Goal: Task Accomplishment & Management: Complete application form

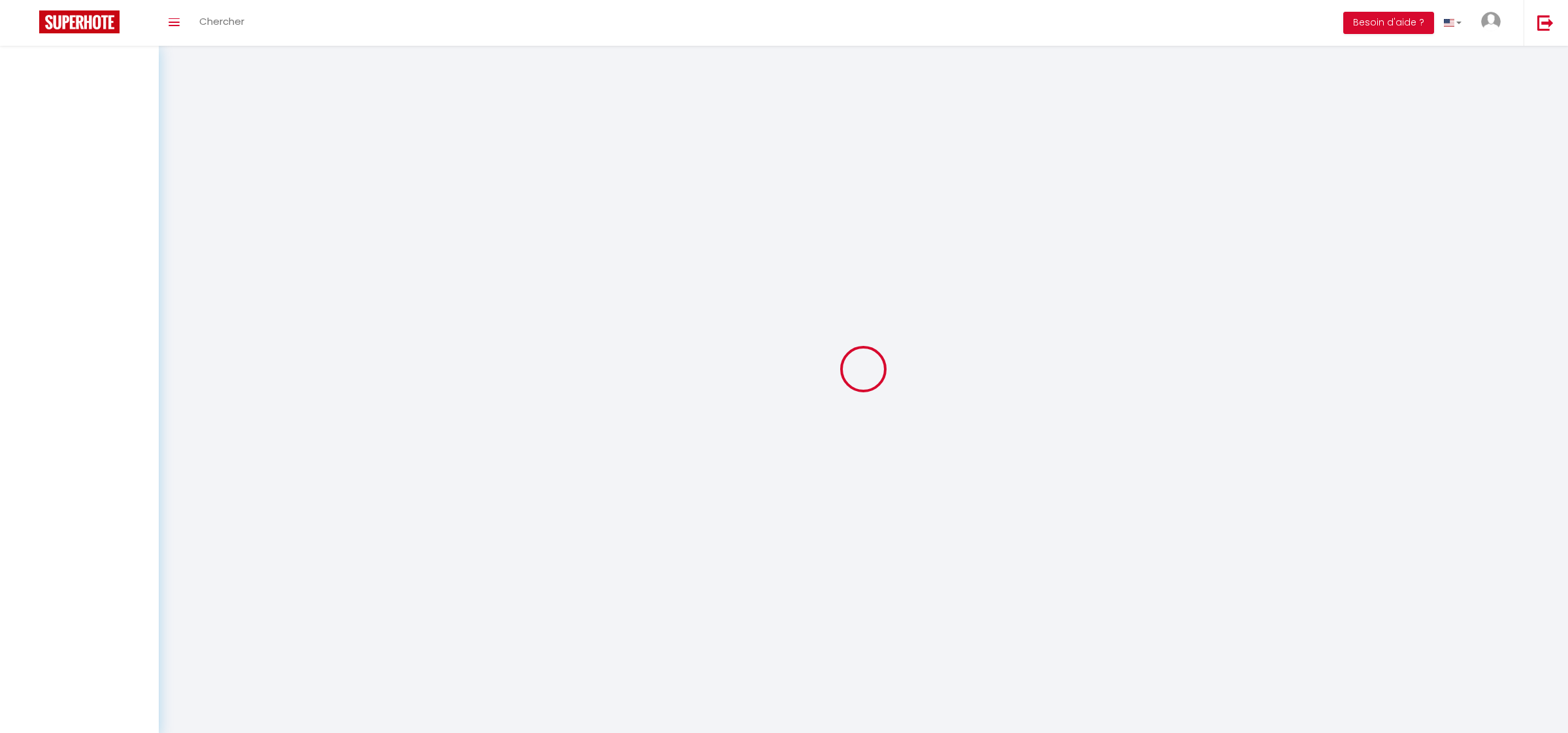
select select
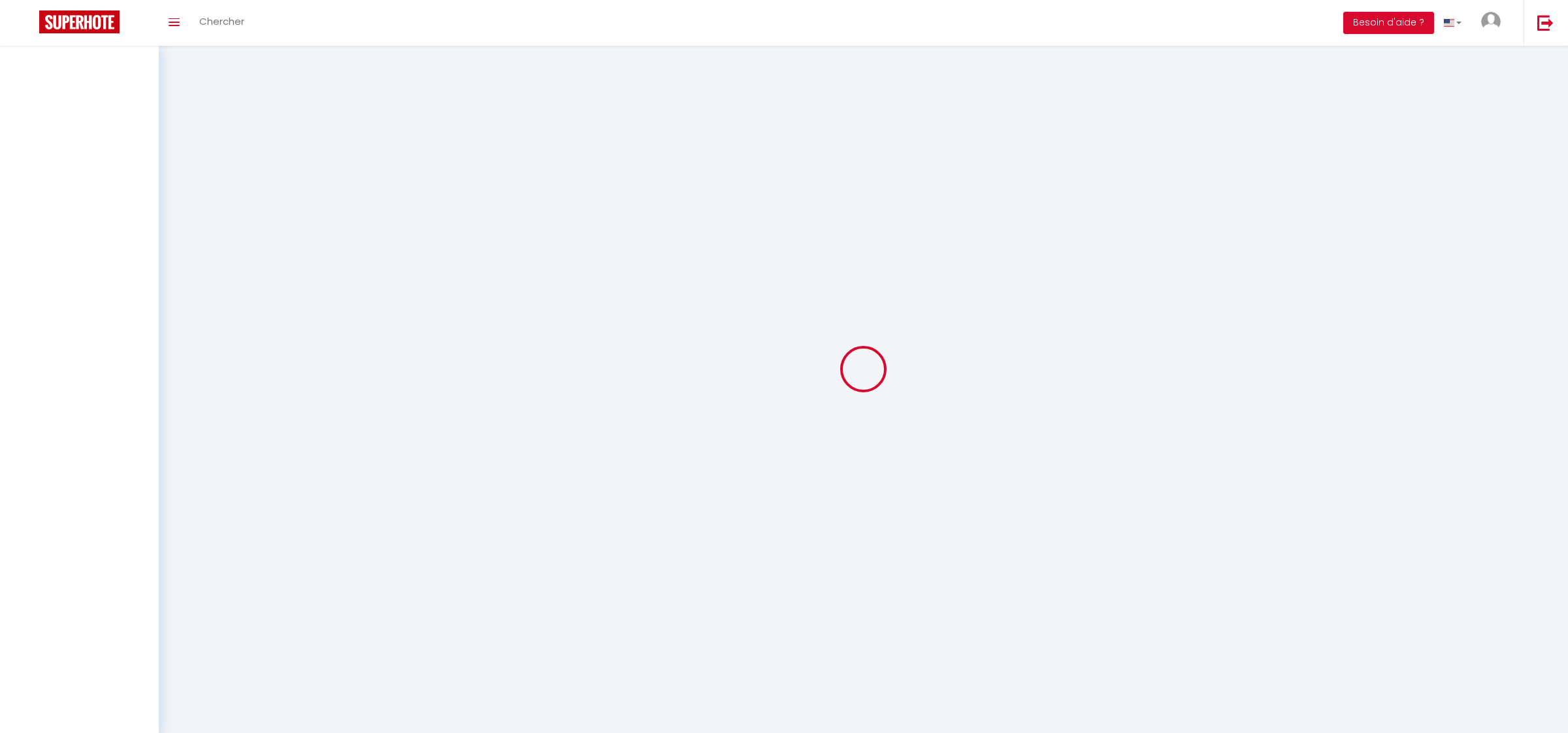
select select
checkbox input "false"
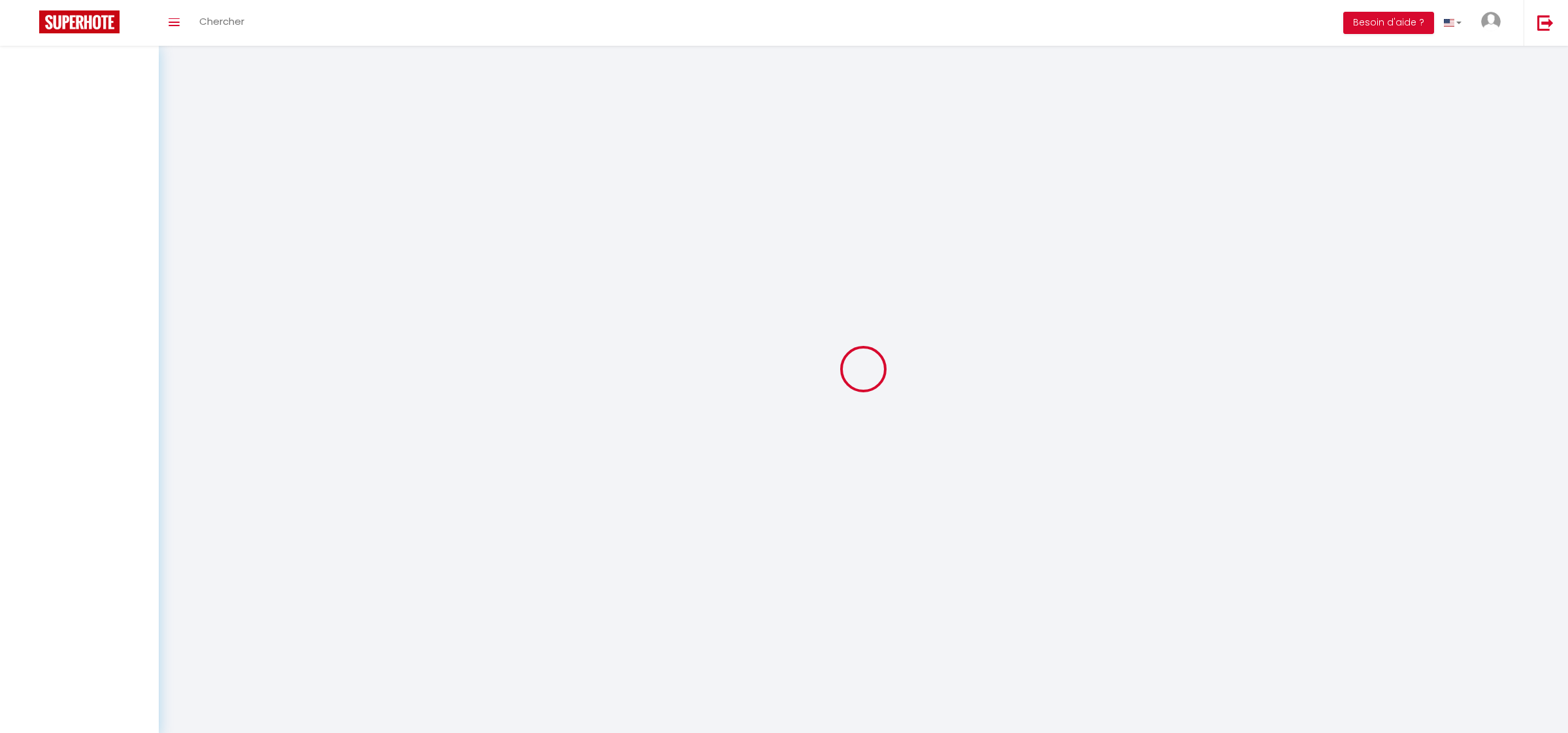
select select
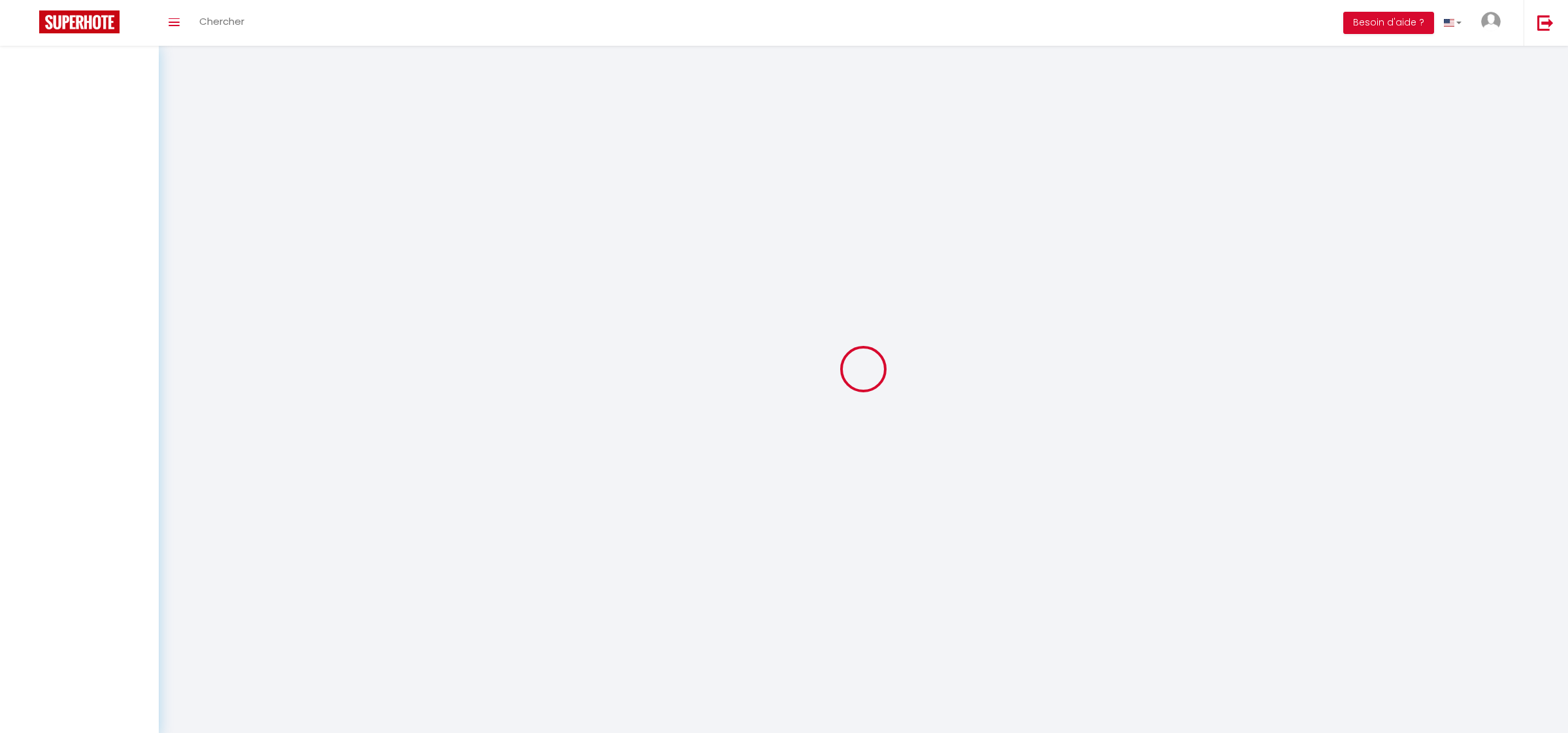
select select
checkbox input "false"
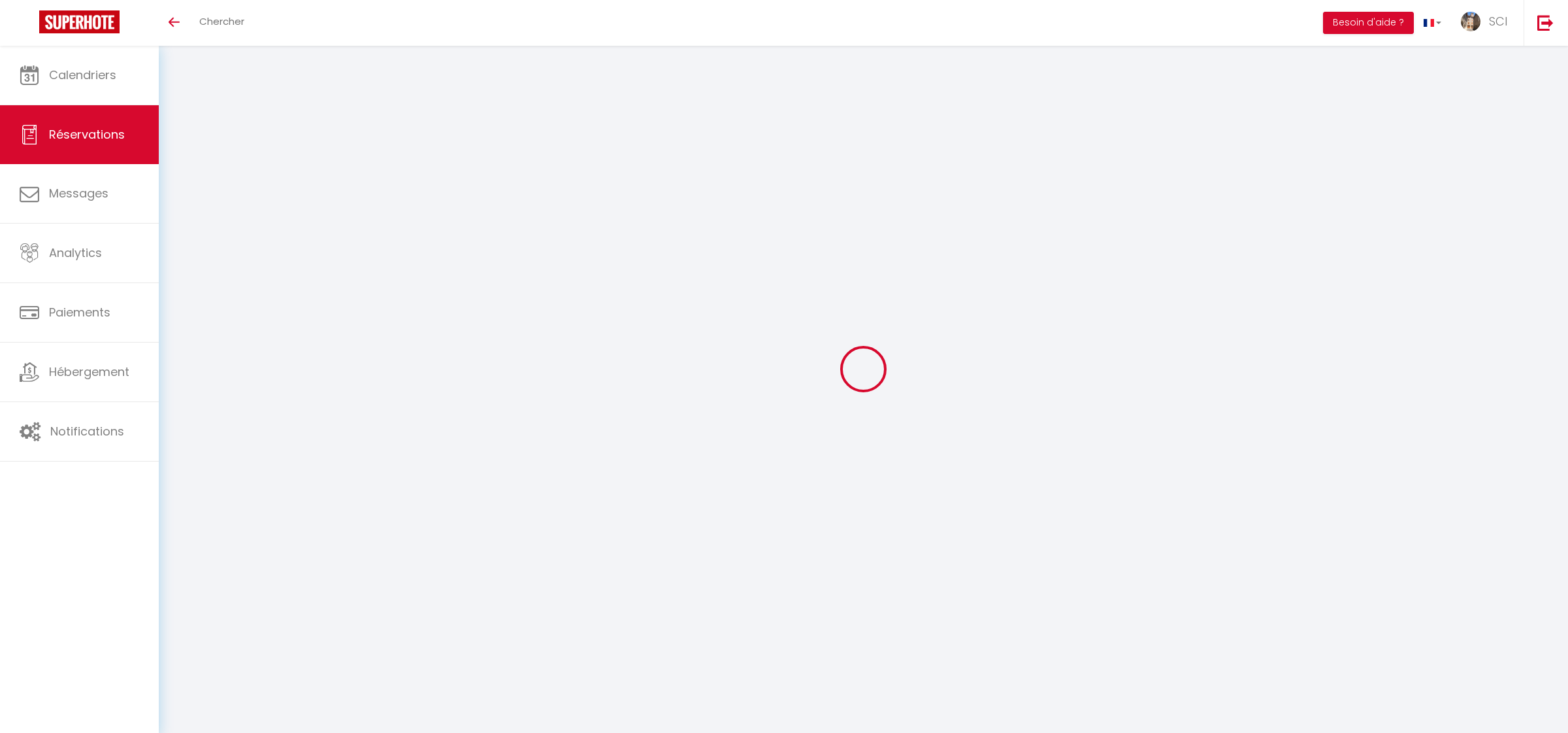
select select
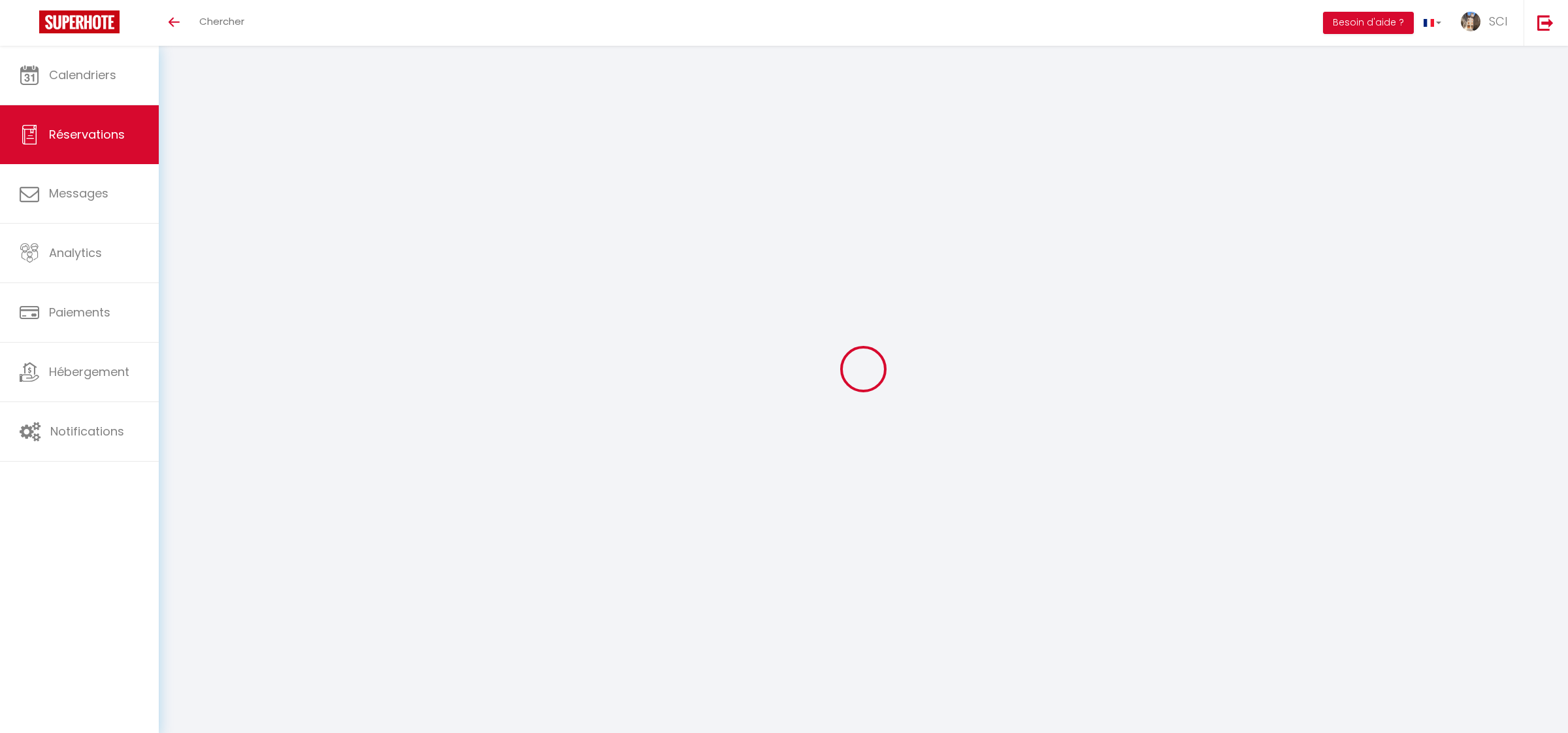
select select
checkbox input "false"
select select
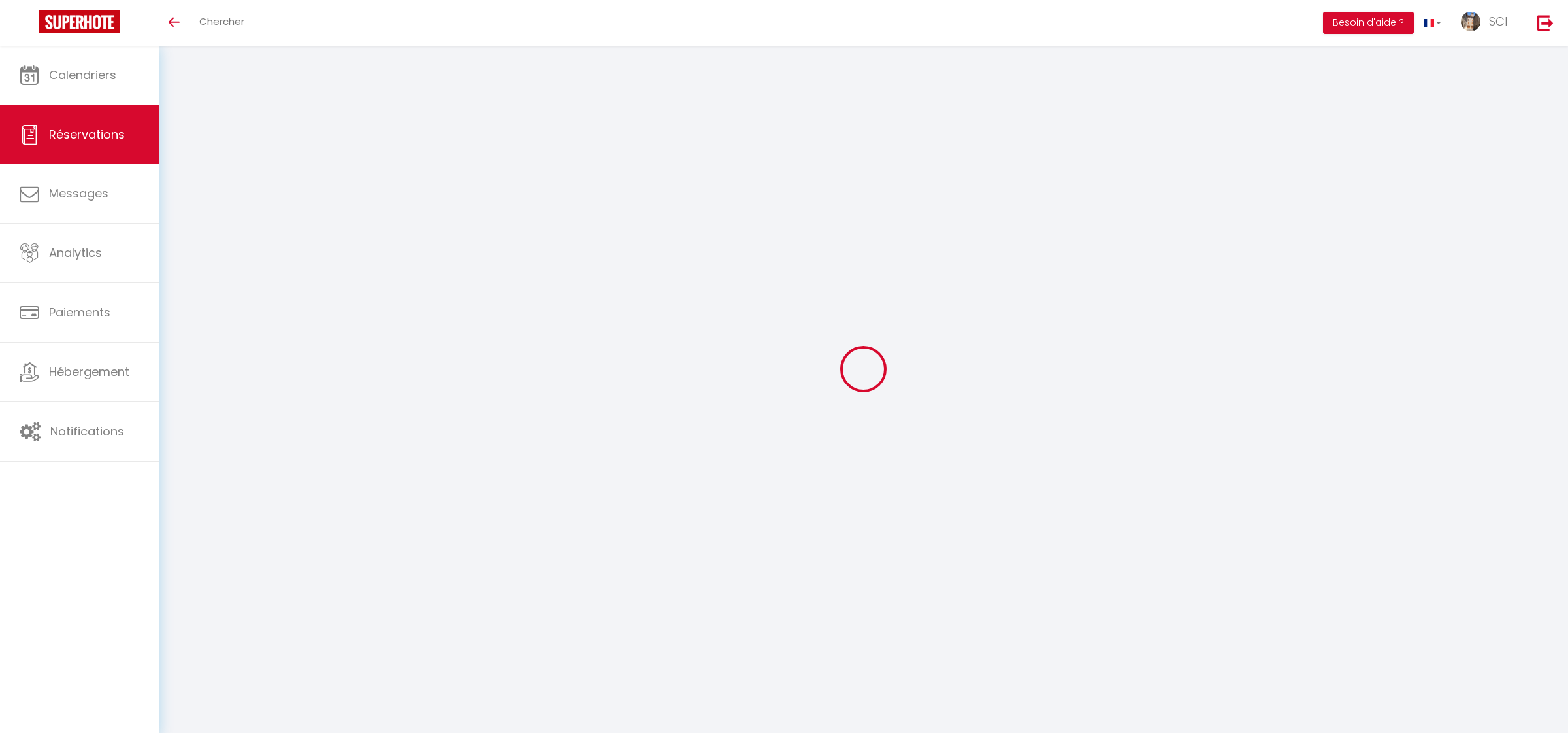
select select
checkbox input "false"
select select
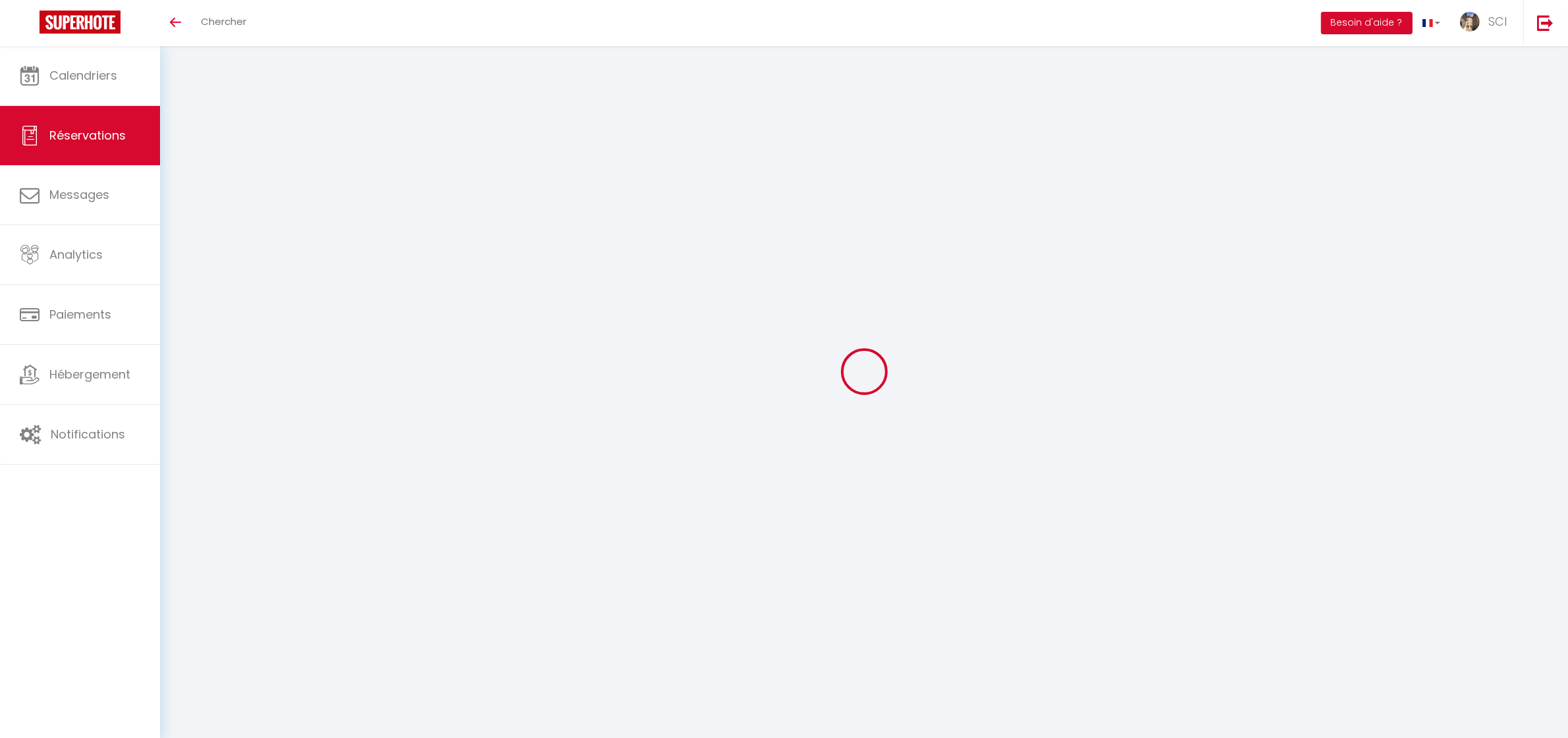
type input "[PERSON_NAME]"
type input "Paterna"
type input "[EMAIL_ADDRESS][DOMAIN_NAME]"
type input "0632065803"
select select "FR"
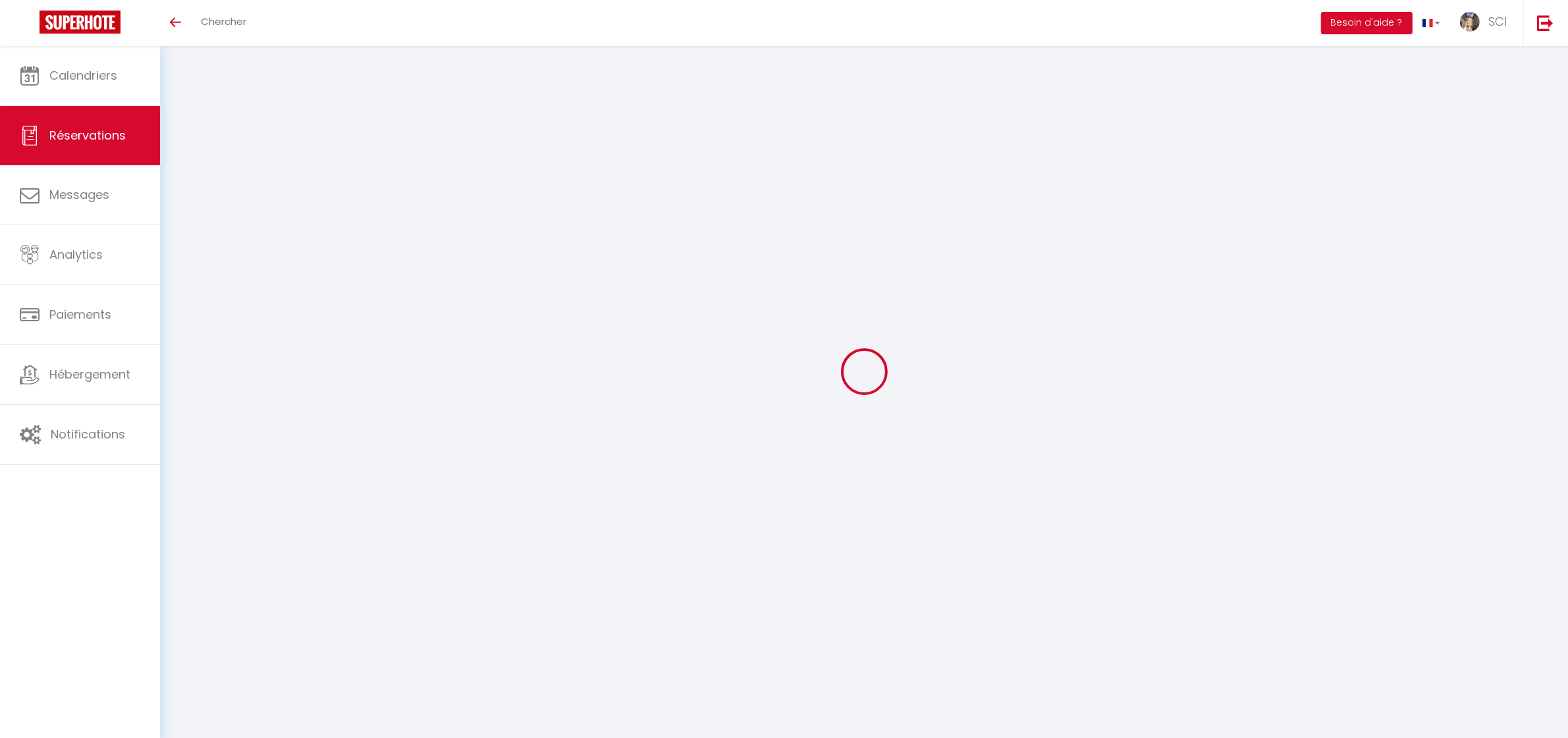
select select "36625"
select select "1"
type input "Lun 03 Novembre 2025"
select select
type input "[DATE]"
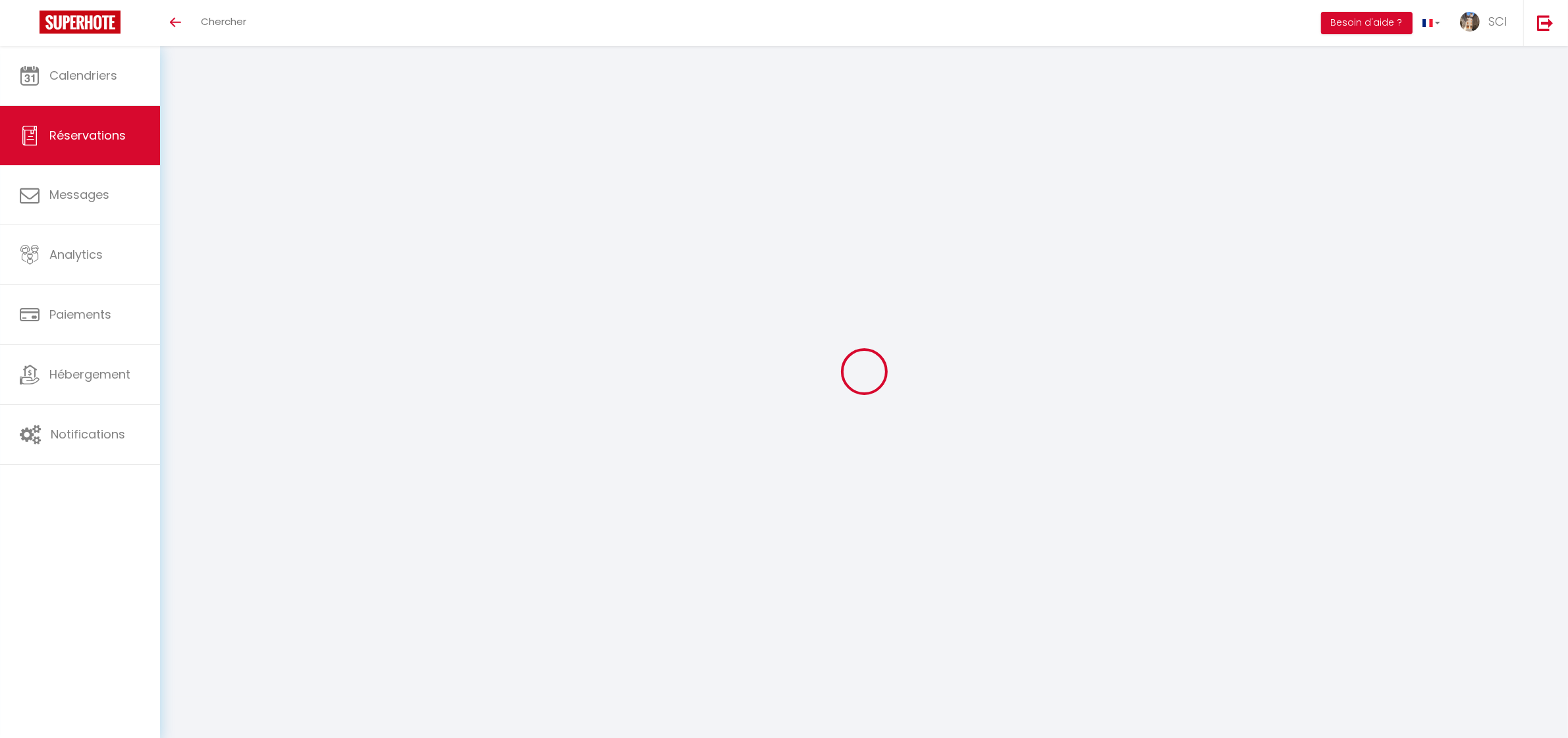
select select
type input "1"
select select "12"
select select
type input "243"
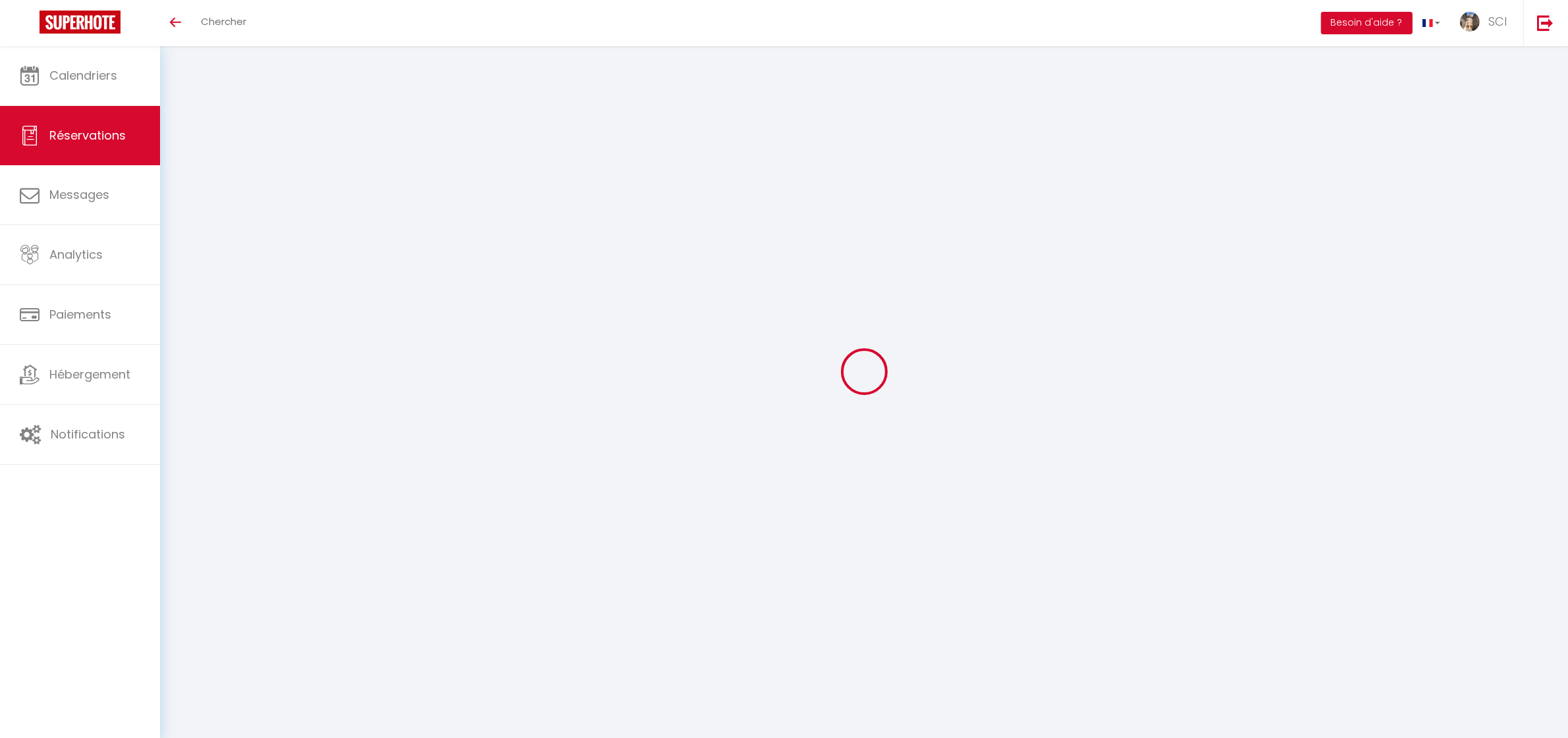
checkbox input "false"
type input "0"
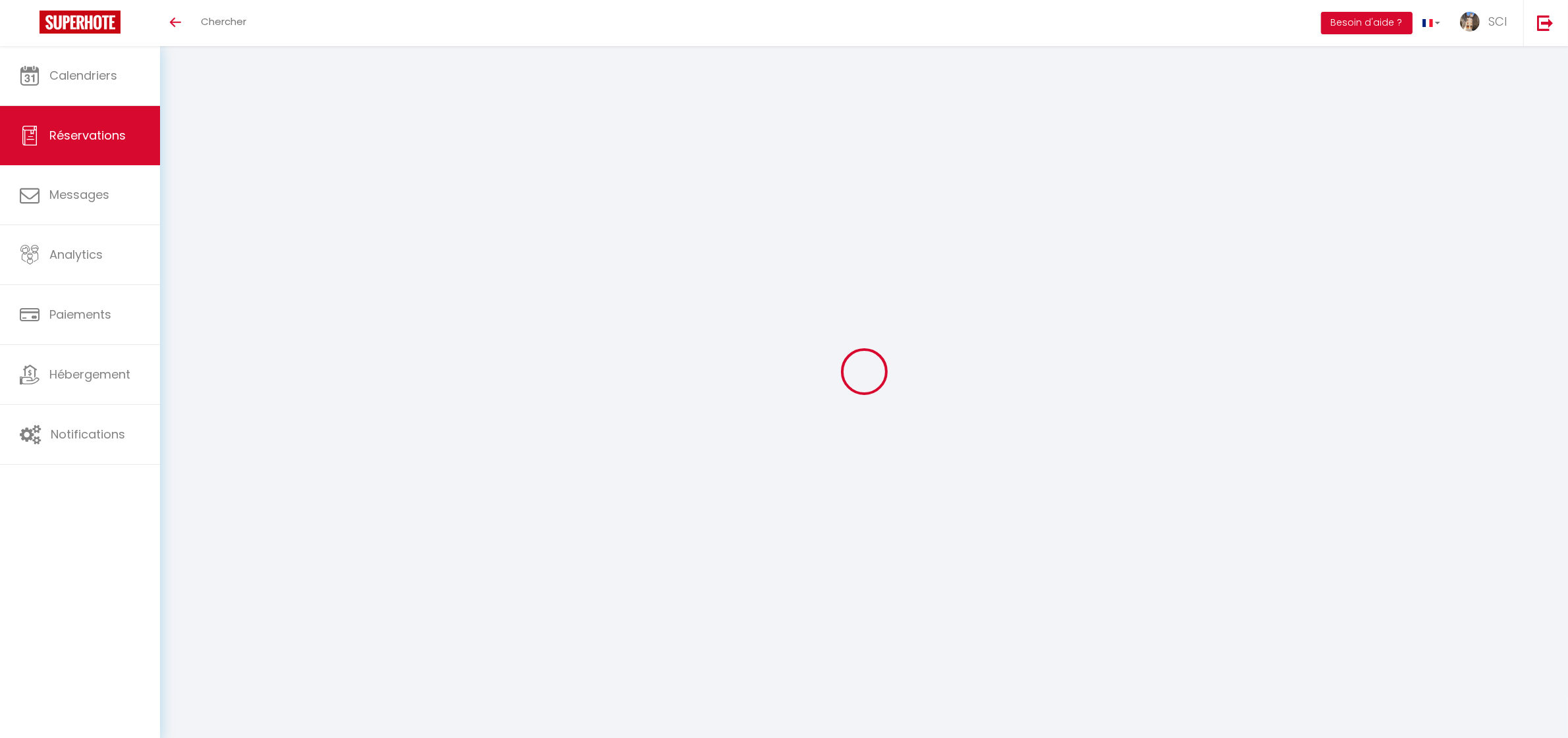
select select
select select "14"
checkbox input "false"
select select
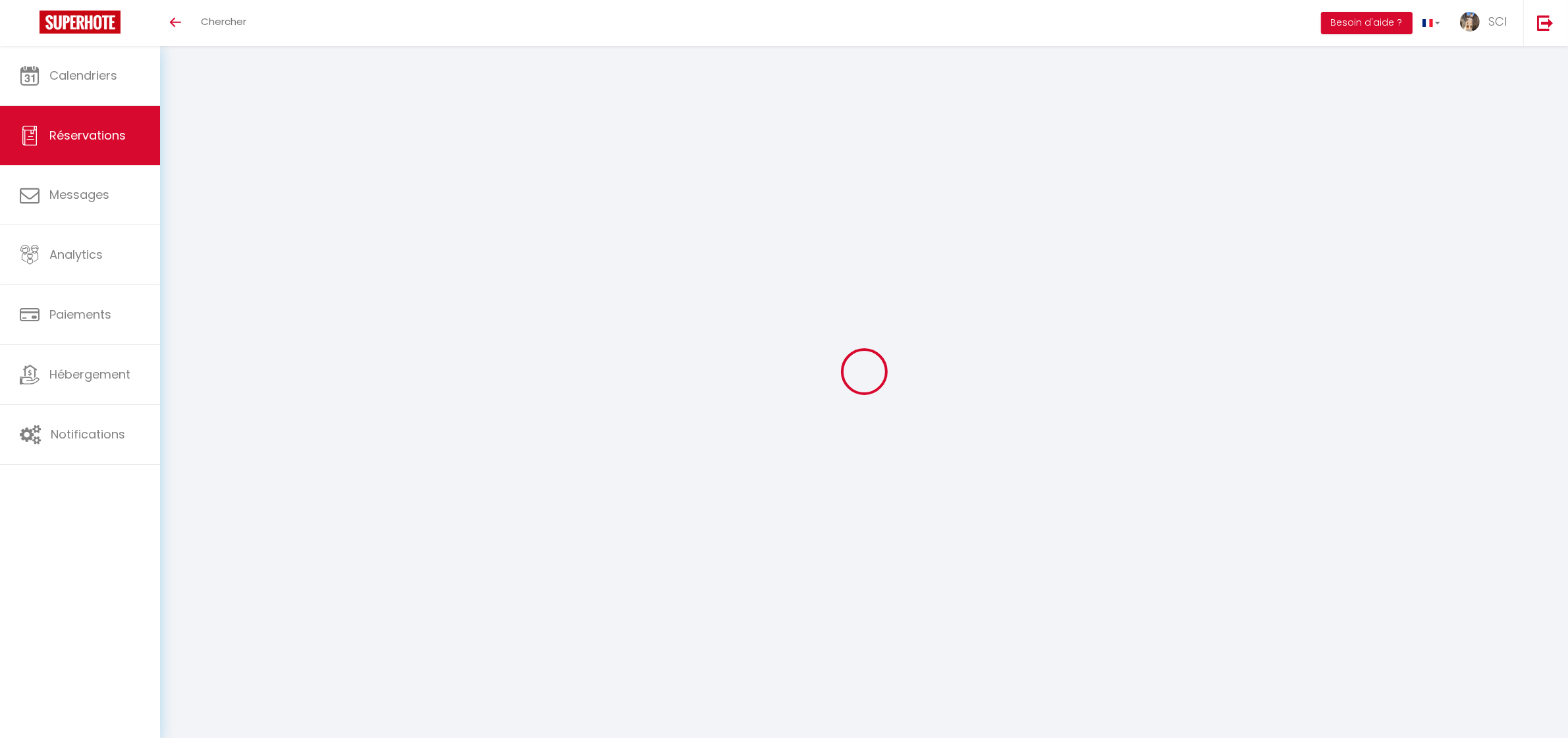
select select
checkbox input "false"
select select
checkbox input "false"
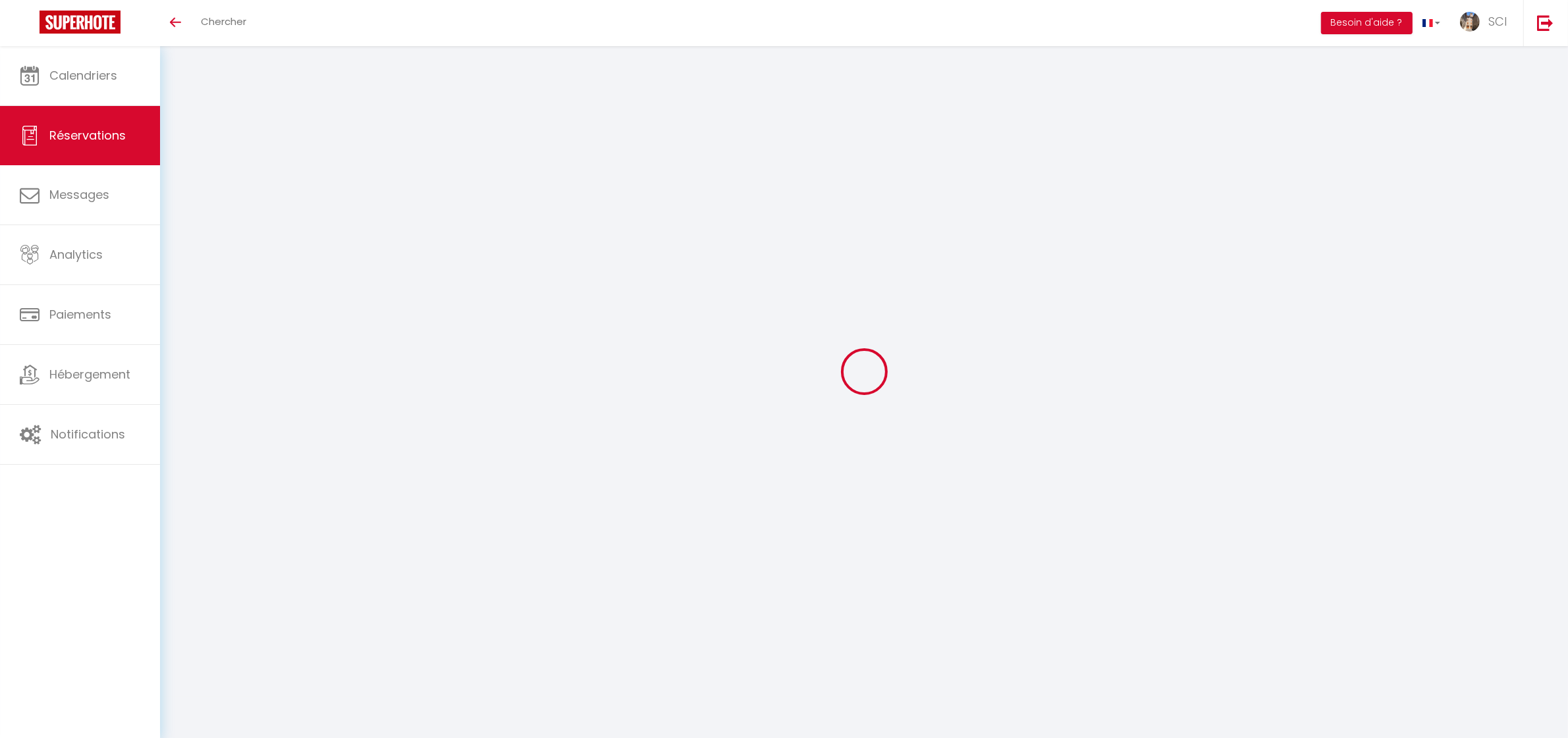
type textarea "groupe Snalc"
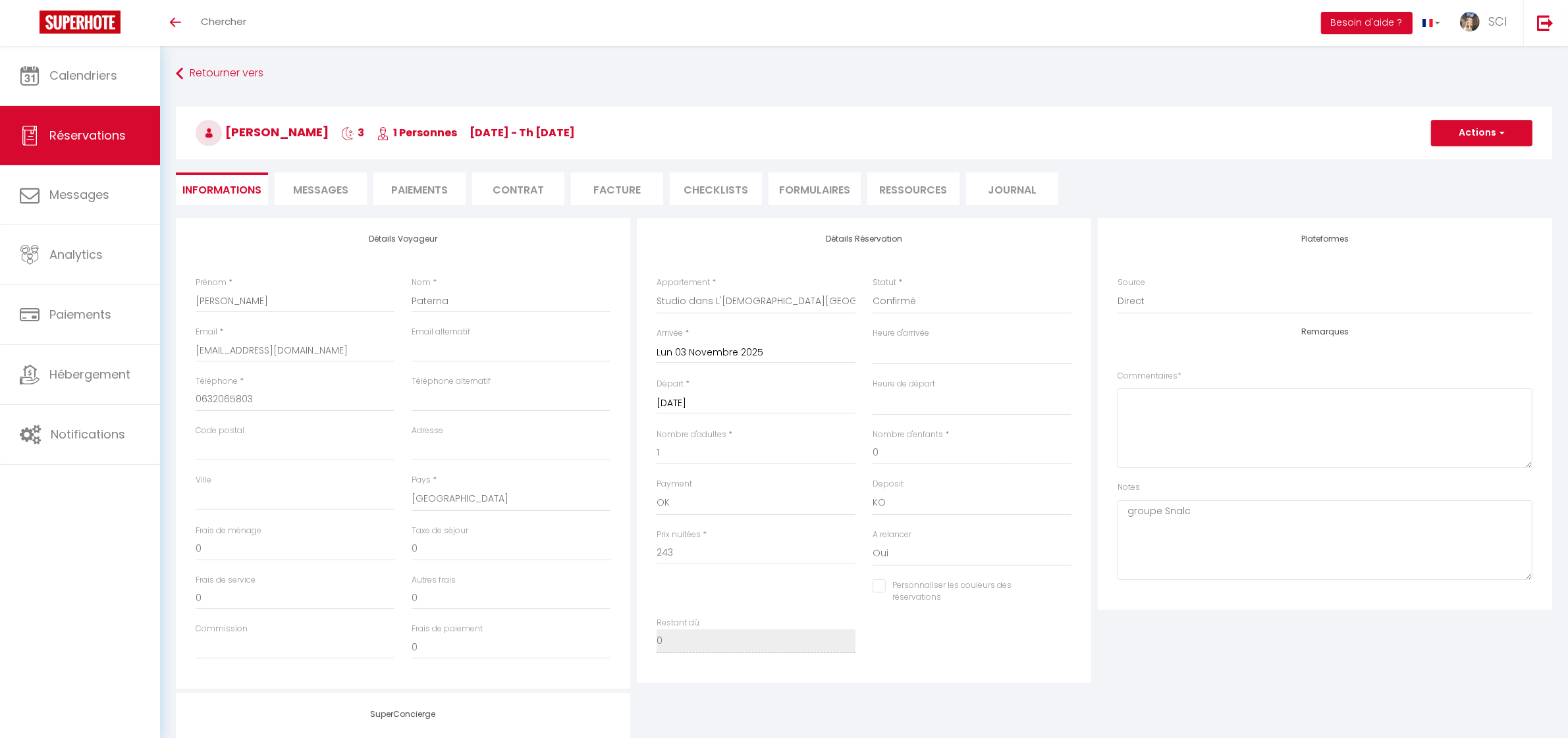
select select
checkbox input "false"
select select
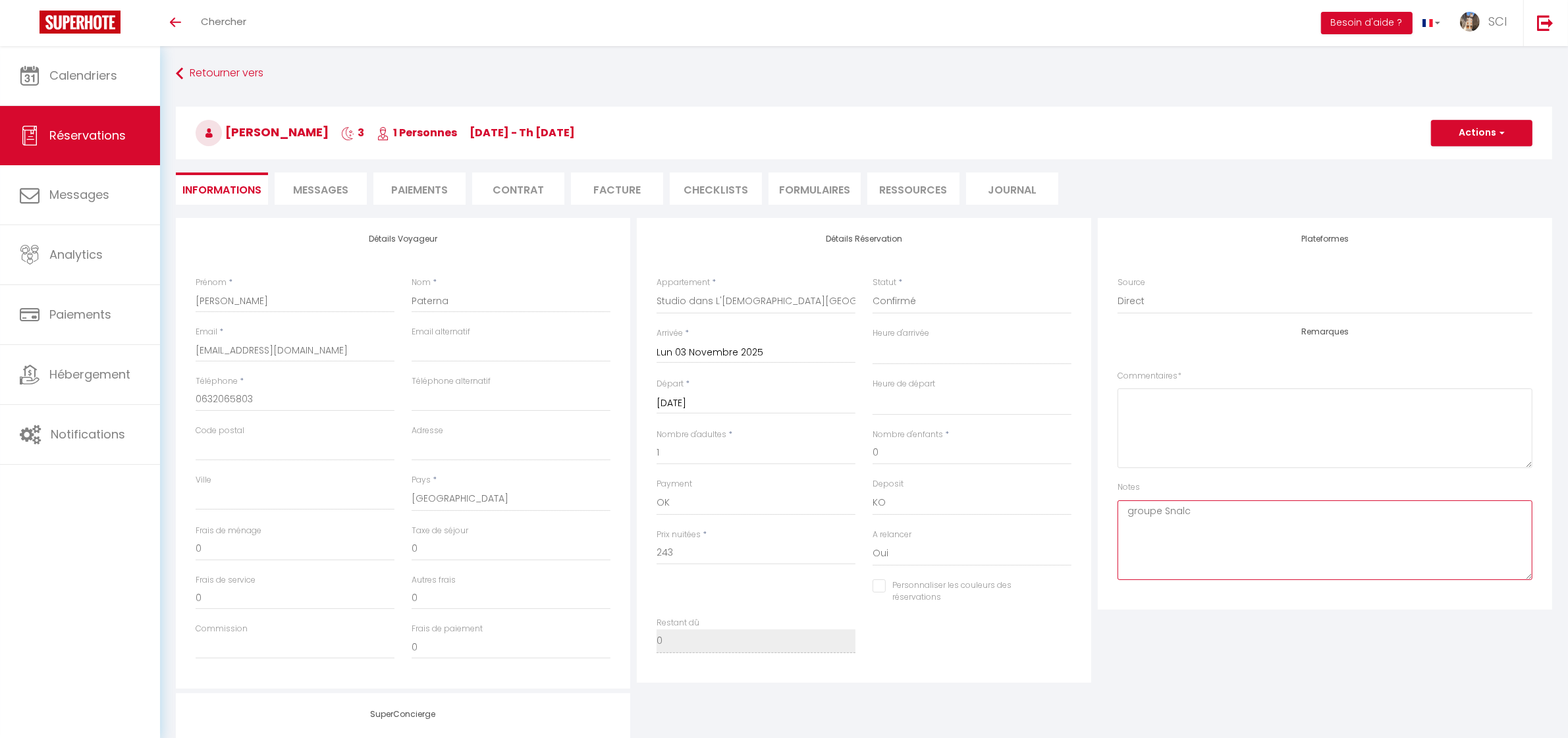
click at [1191, 509] on textarea "groupe Snalc" at bounding box center [1325, 540] width 415 height 80
click at [1147, 526] on textarea "groupe Snalc LSH parking" at bounding box center [1325, 540] width 415 height 80
click at [1237, 541] on textarea "groupe Snalc LSH 1 parking" at bounding box center [1325, 540] width 415 height 80
type textarea "groupe Snalc LSH 1 parking"
click at [407, 193] on li "Paiements" at bounding box center [420, 188] width 92 height 32
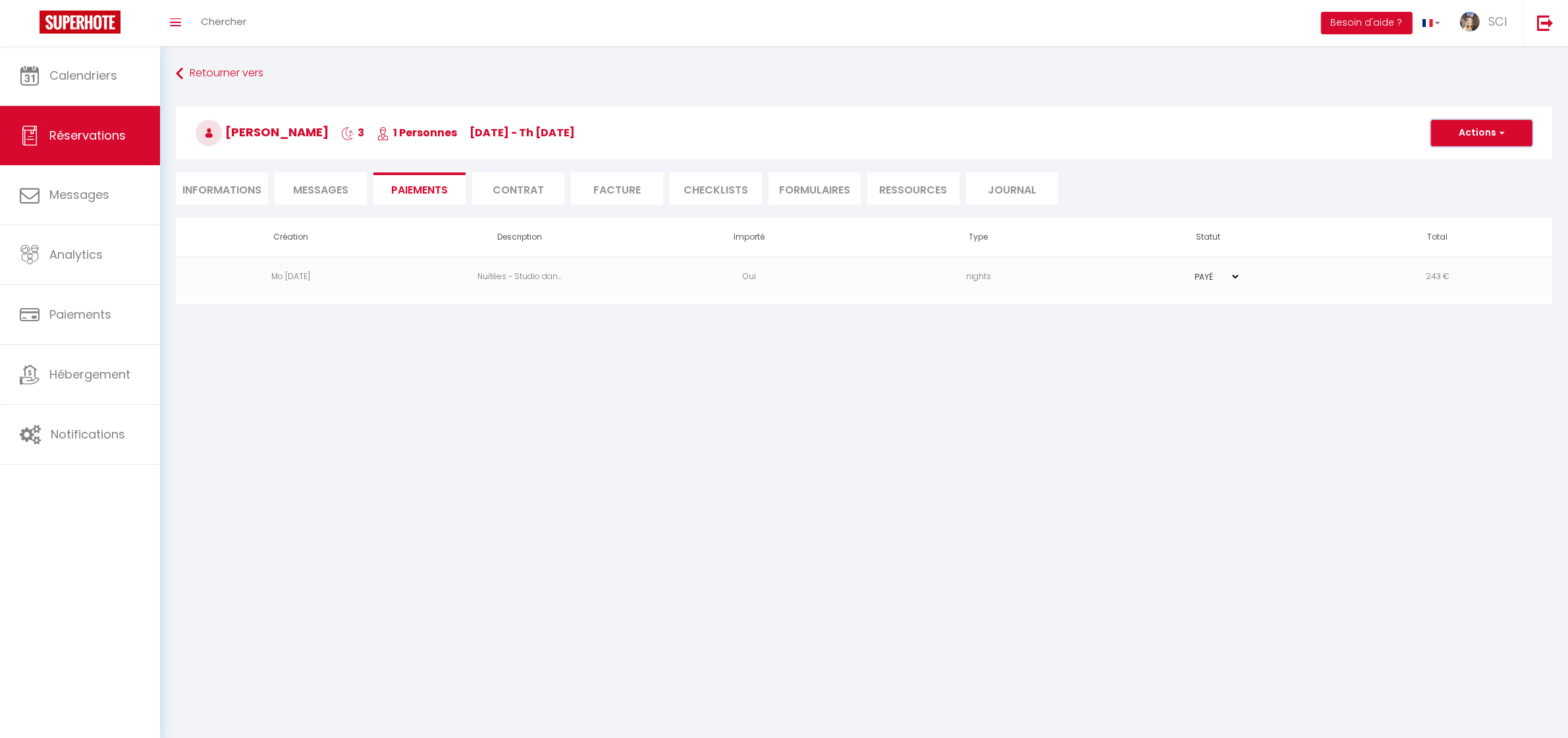
click at [1459, 135] on button "Actions" at bounding box center [1482, 133] width 101 height 26
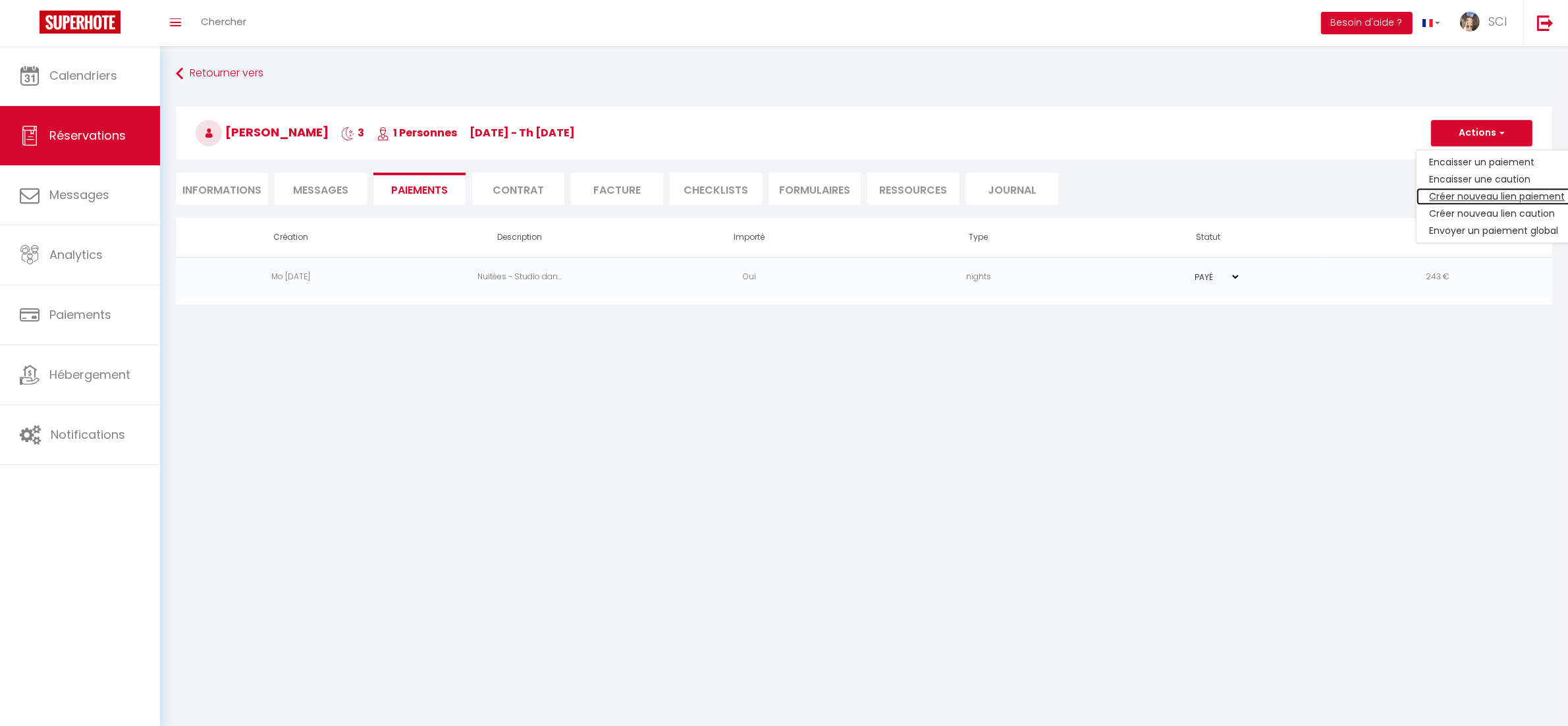
drag, startPoint x: 1454, startPoint y: 196, endPoint x: 1410, endPoint y: 216, distance: 48.3
click at [1454, 196] on link "Créer nouveau lien paiement" at bounding box center [1497, 196] width 162 height 17
select select "nights"
type input "[EMAIL_ADDRESS][DOMAIN_NAME]"
select select "2585"
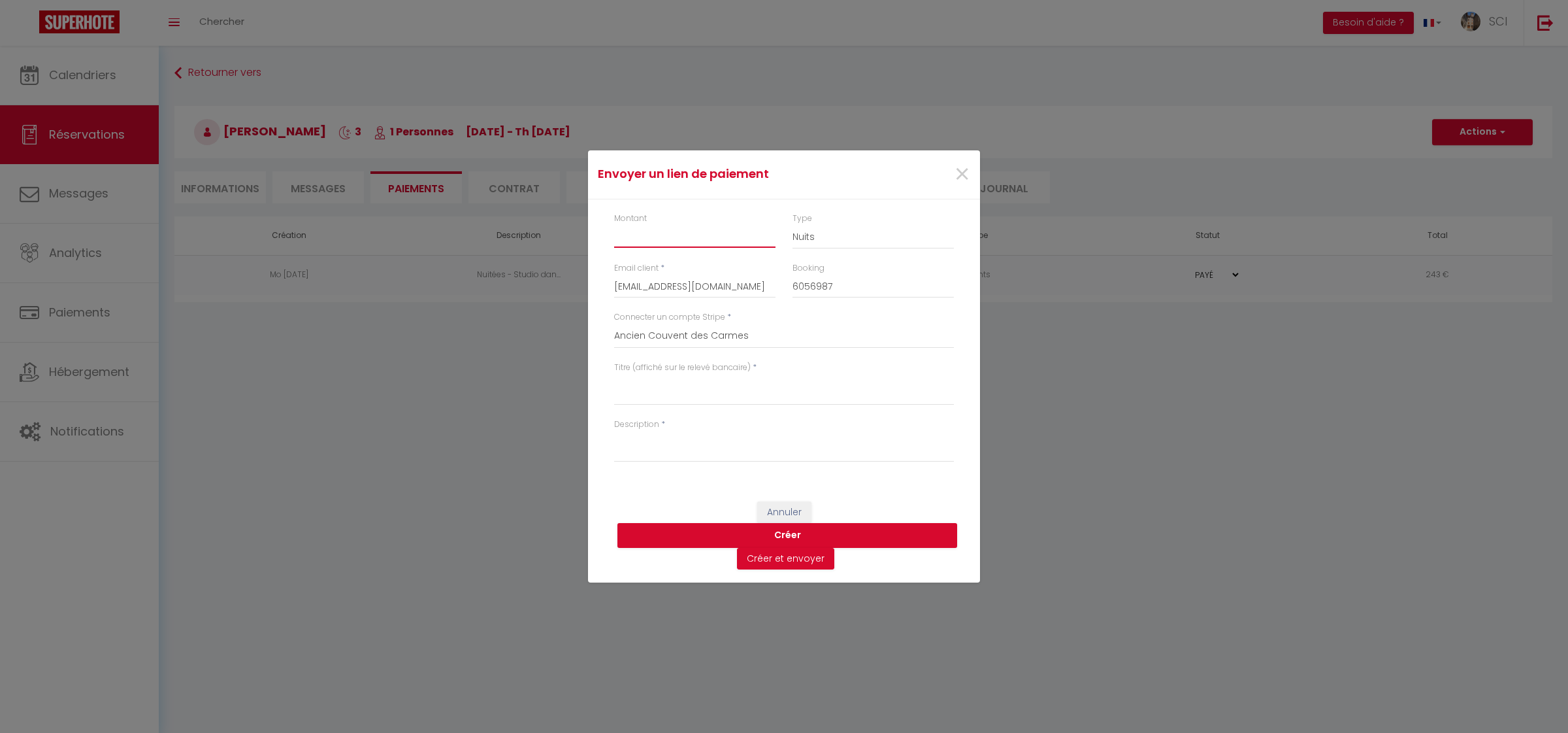
click at [639, 234] on input "Montant" at bounding box center [695, 235] width 162 height 24
type input "24"
click at [650, 404] on textarea "Titre (affiché sur le relevé bancaire)" at bounding box center [784, 390] width 340 height 31
type textarea "parking"
drag, startPoint x: 658, startPoint y: 449, endPoint x: 662, endPoint y: 470, distance: 21.4
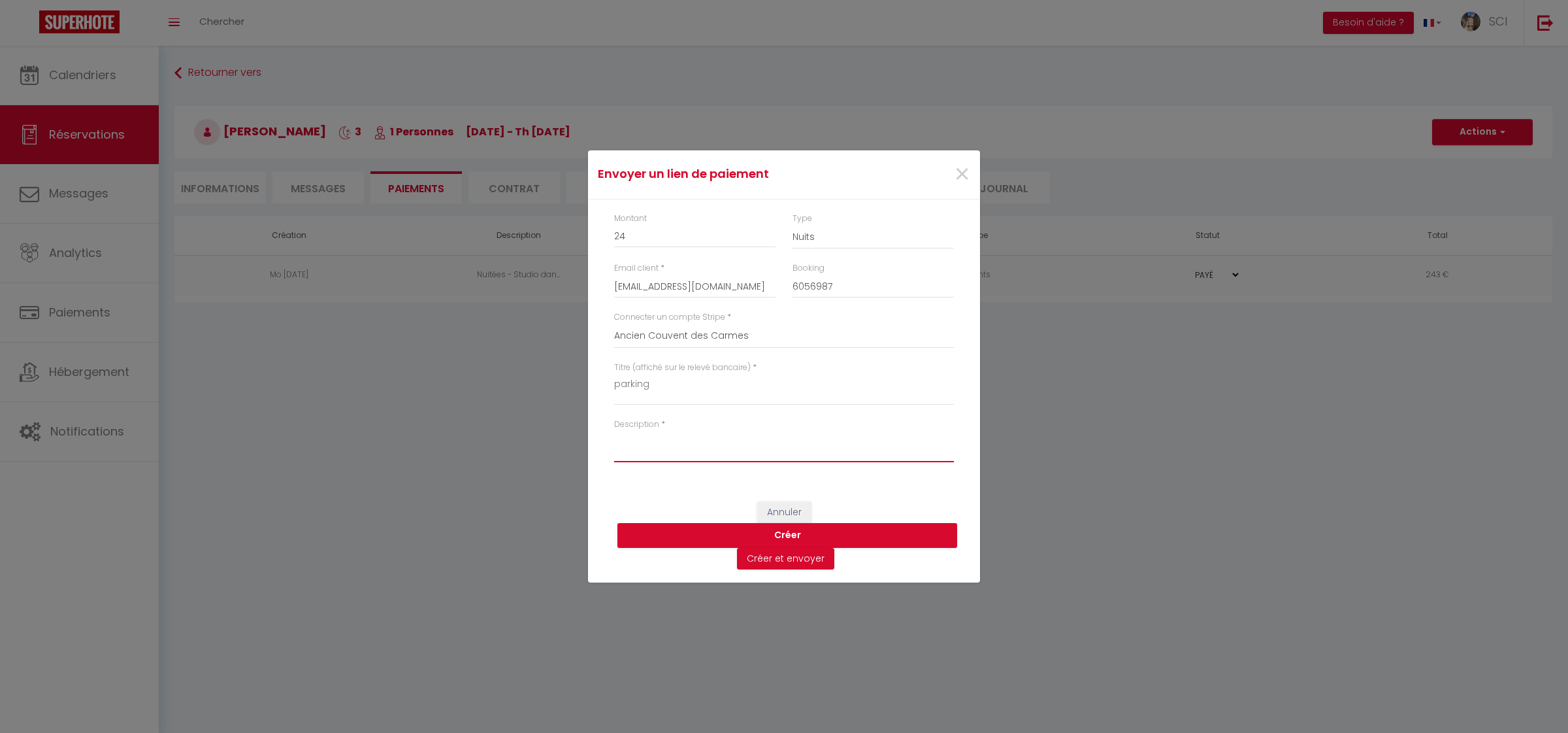
click at [657, 449] on textarea "Description" at bounding box center [784, 446] width 340 height 31
click at [847, 449] on textarea "Description" at bounding box center [784, 446] width 340 height 31
paste textarea "BONJOUR CHERS HÔTES Si vous désirez mettre votre véhicule en toute Sécurité. No…"
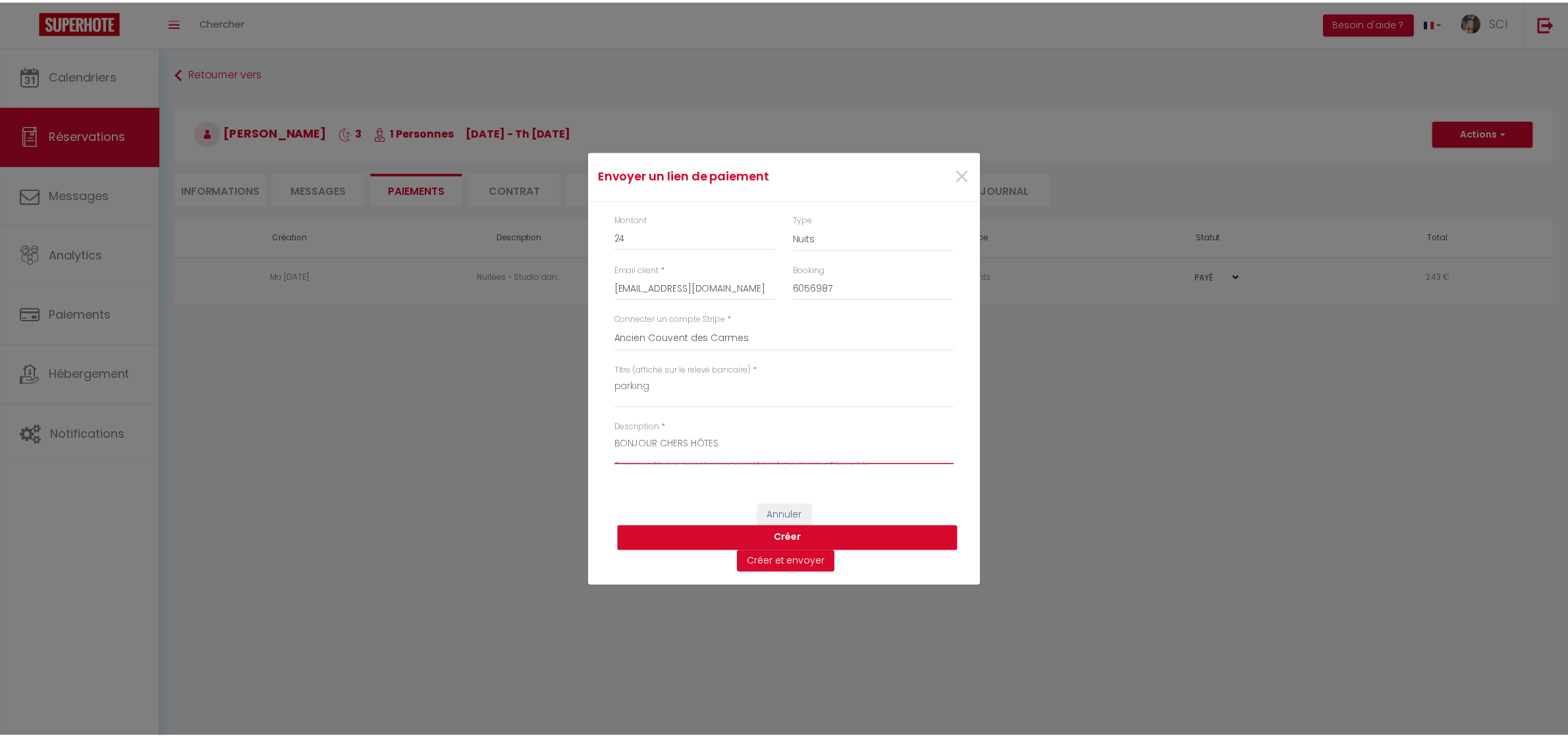
scroll to position [216, 0]
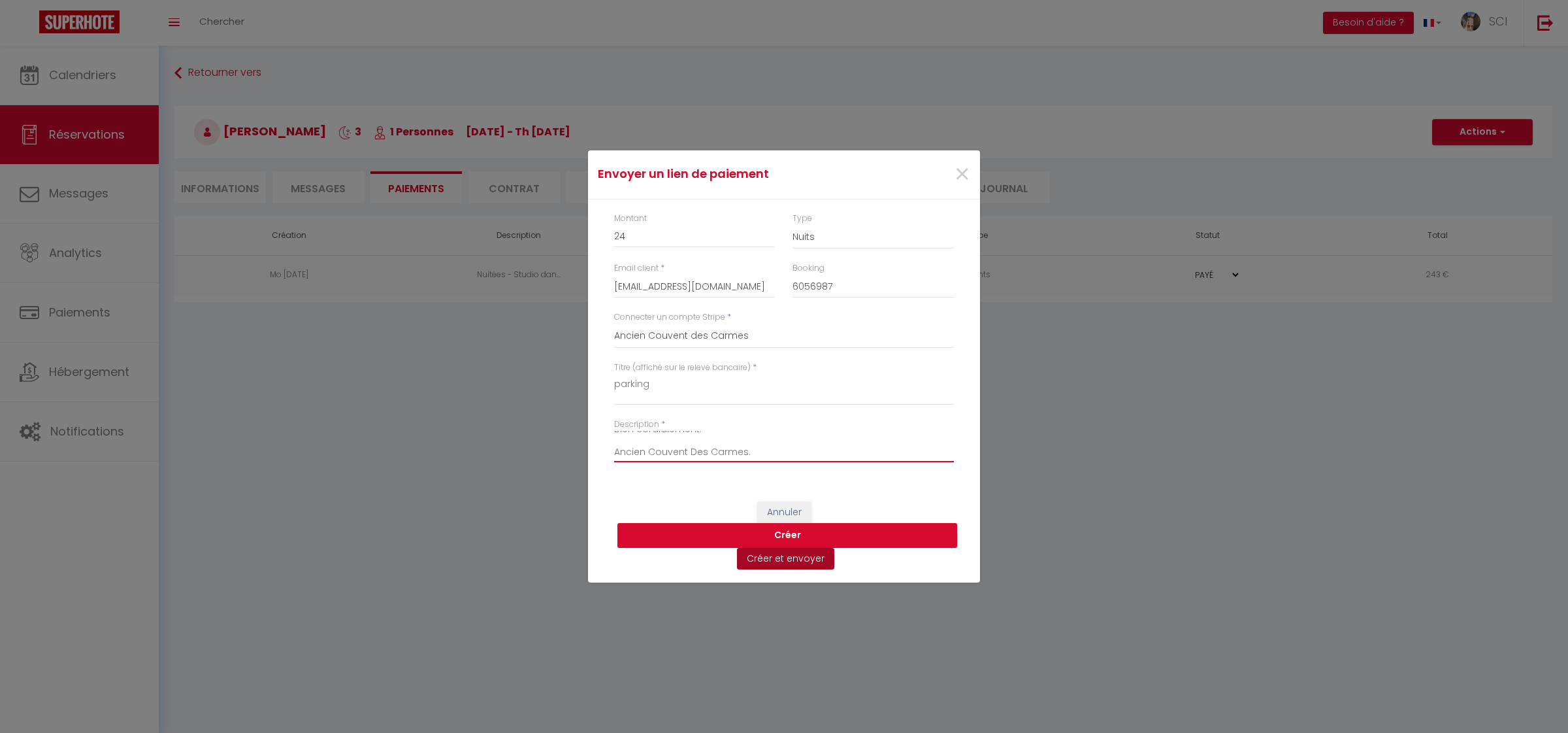
type textarea "BONJOUR CHERS HÔTES Si vous désirez mettre votre véhicule en toute Sécurité. No…"
click at [779, 566] on button "Créer et envoyer" at bounding box center [786, 559] width 97 height 22
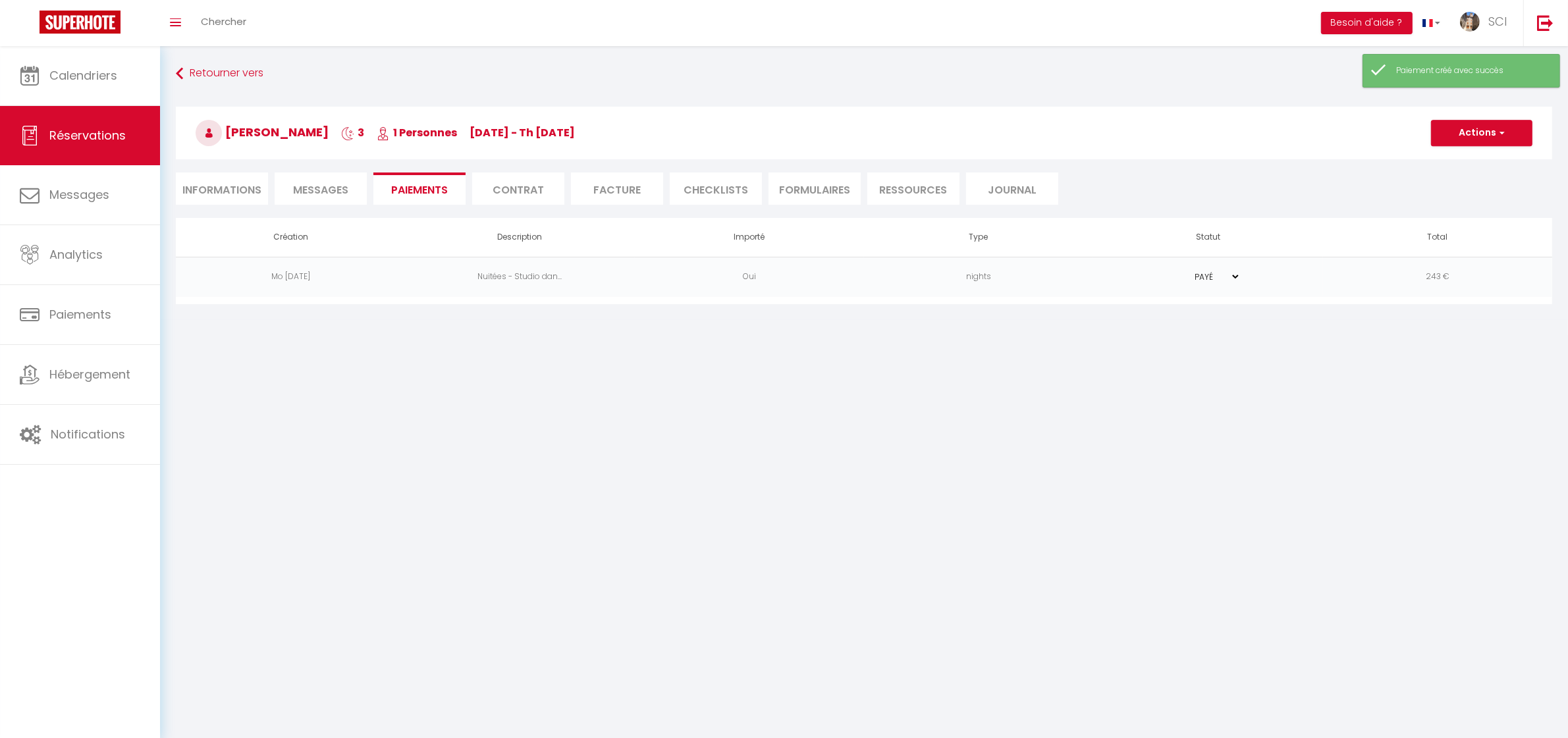
click at [229, 179] on li "Informations" at bounding box center [222, 188] width 92 height 32
select select
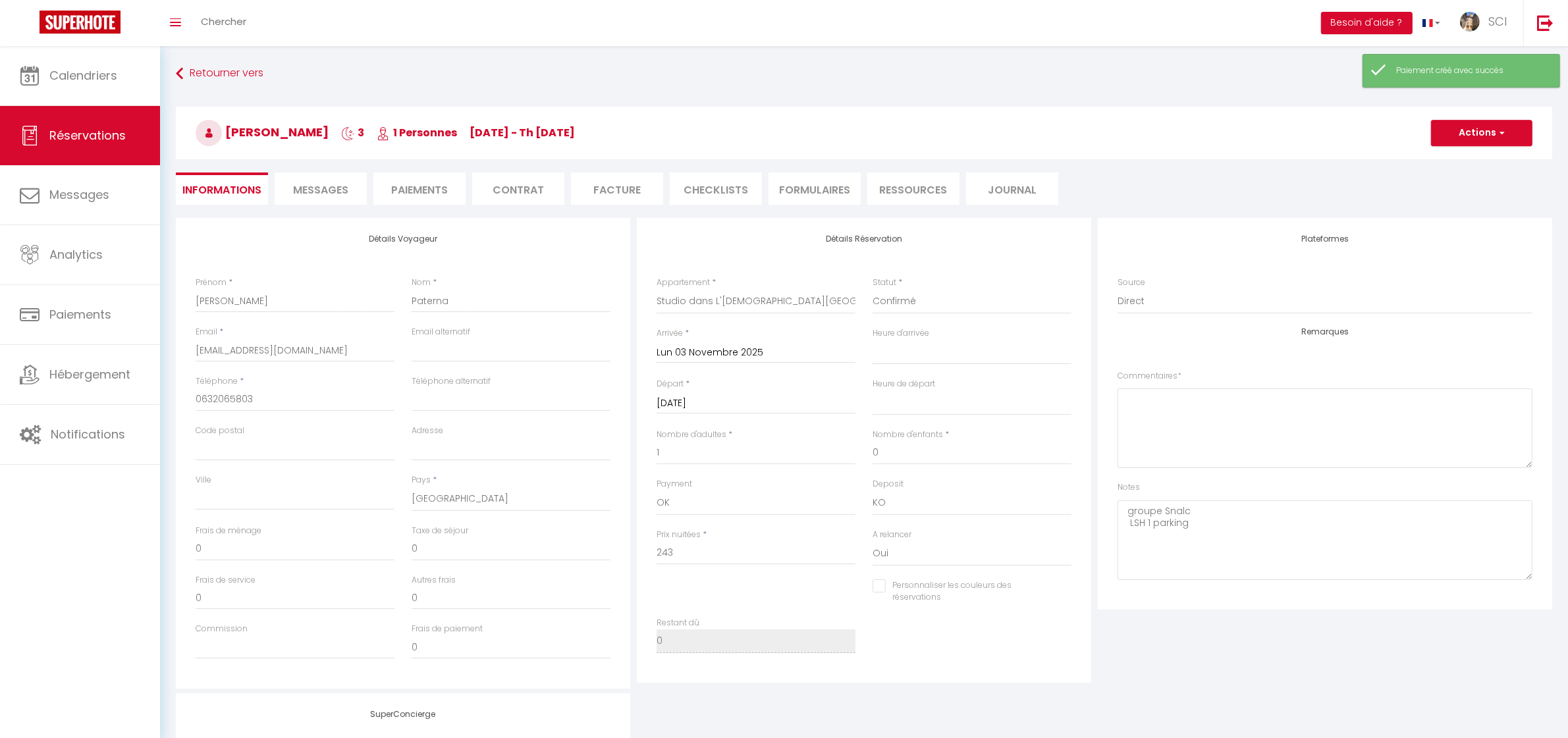
select select
select select "fr"
type input "[EMAIL_ADDRESS][DOMAIN_NAME]"
type input "Demande de paiement"
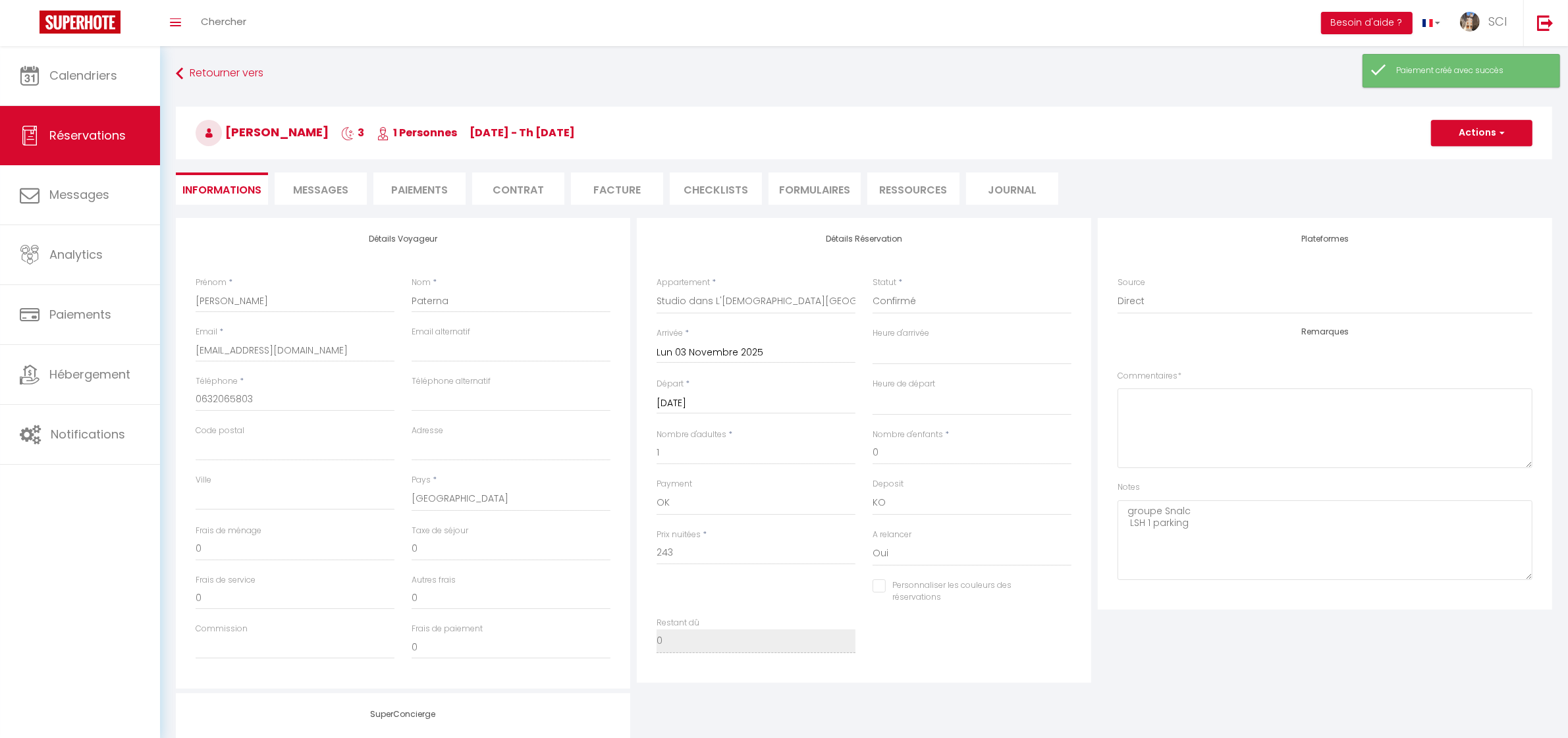
type textarea "Bonjour, Nous vous invitons à cliquer sur le lien ci-dessous pour effectuer le …"
checkbox input "false"
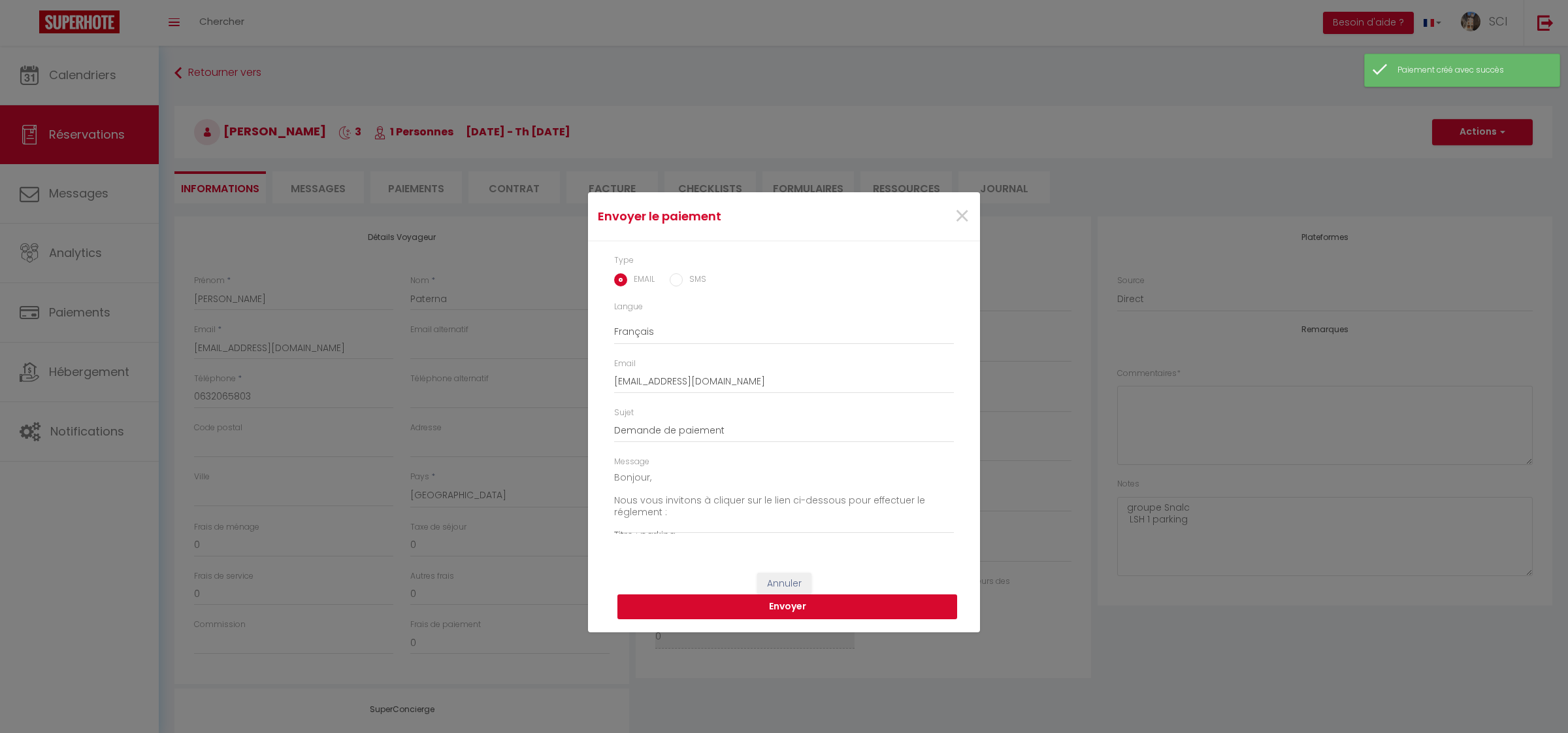
click at [913, 609] on button "Envoyer" at bounding box center [787, 606] width 340 height 25
select select
checkbox input "false"
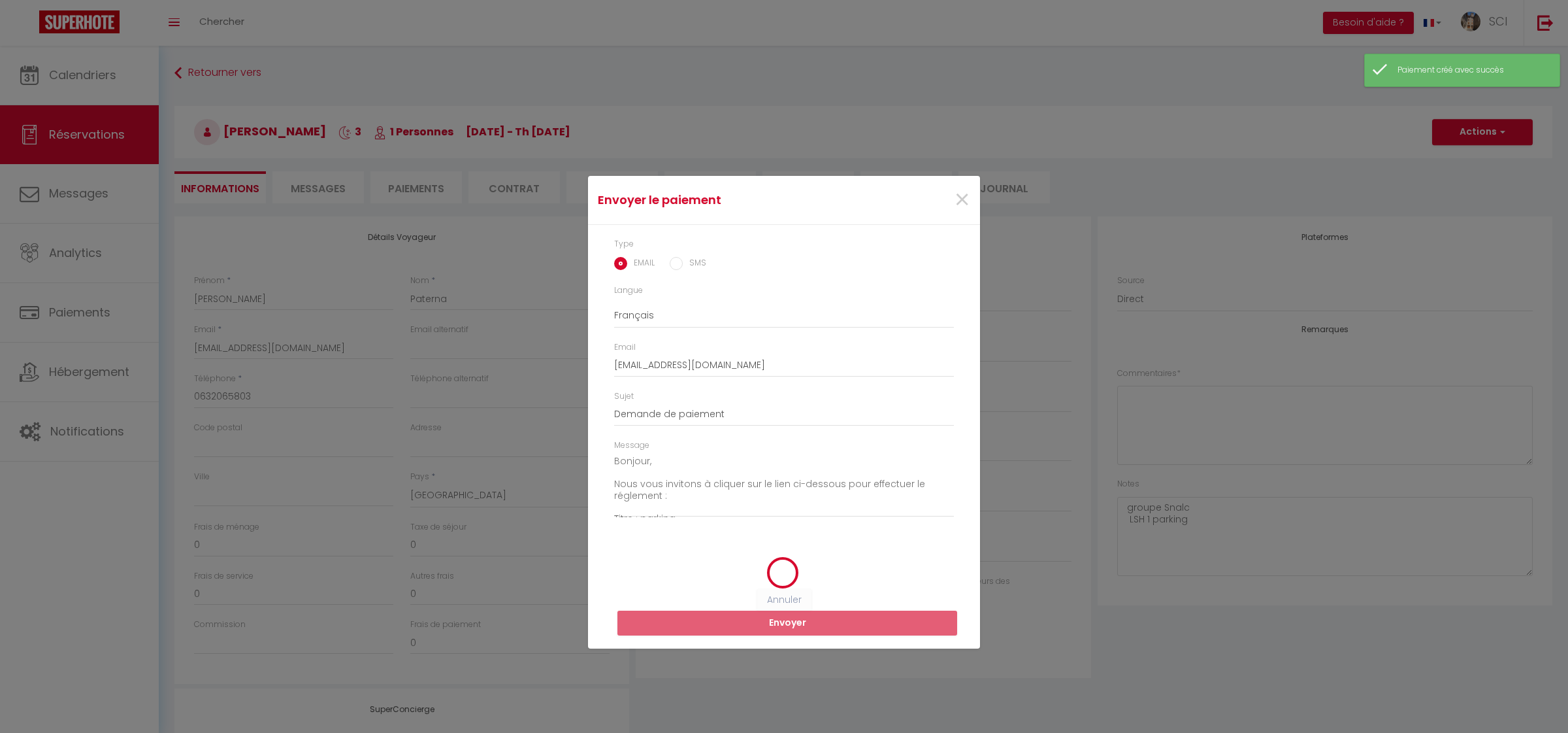
select select
checkbox input "false"
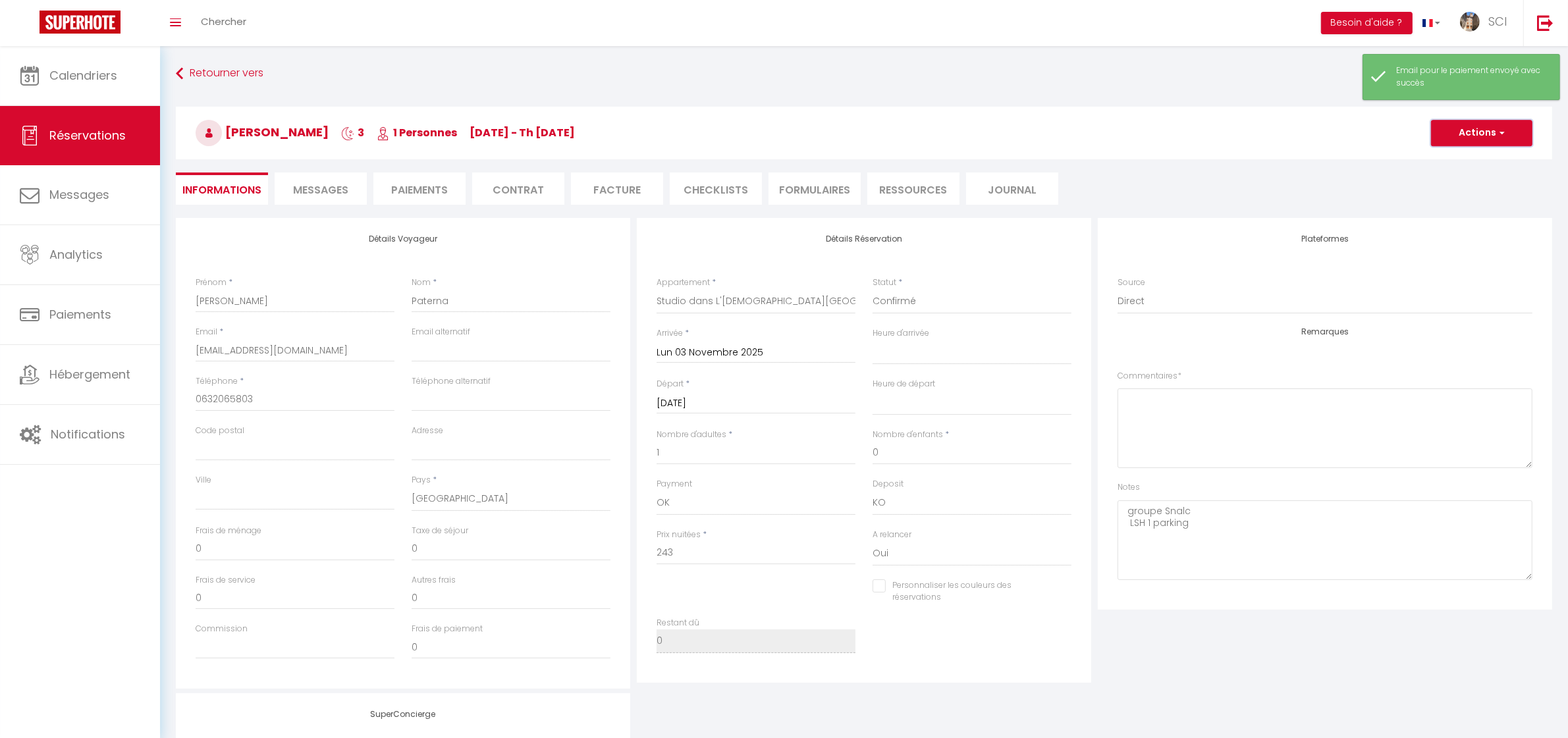
click at [1501, 137] on span "button" at bounding box center [1501, 132] width 8 height 12
click at [1464, 165] on link "Enregistrer" at bounding box center [1468, 161] width 104 height 17
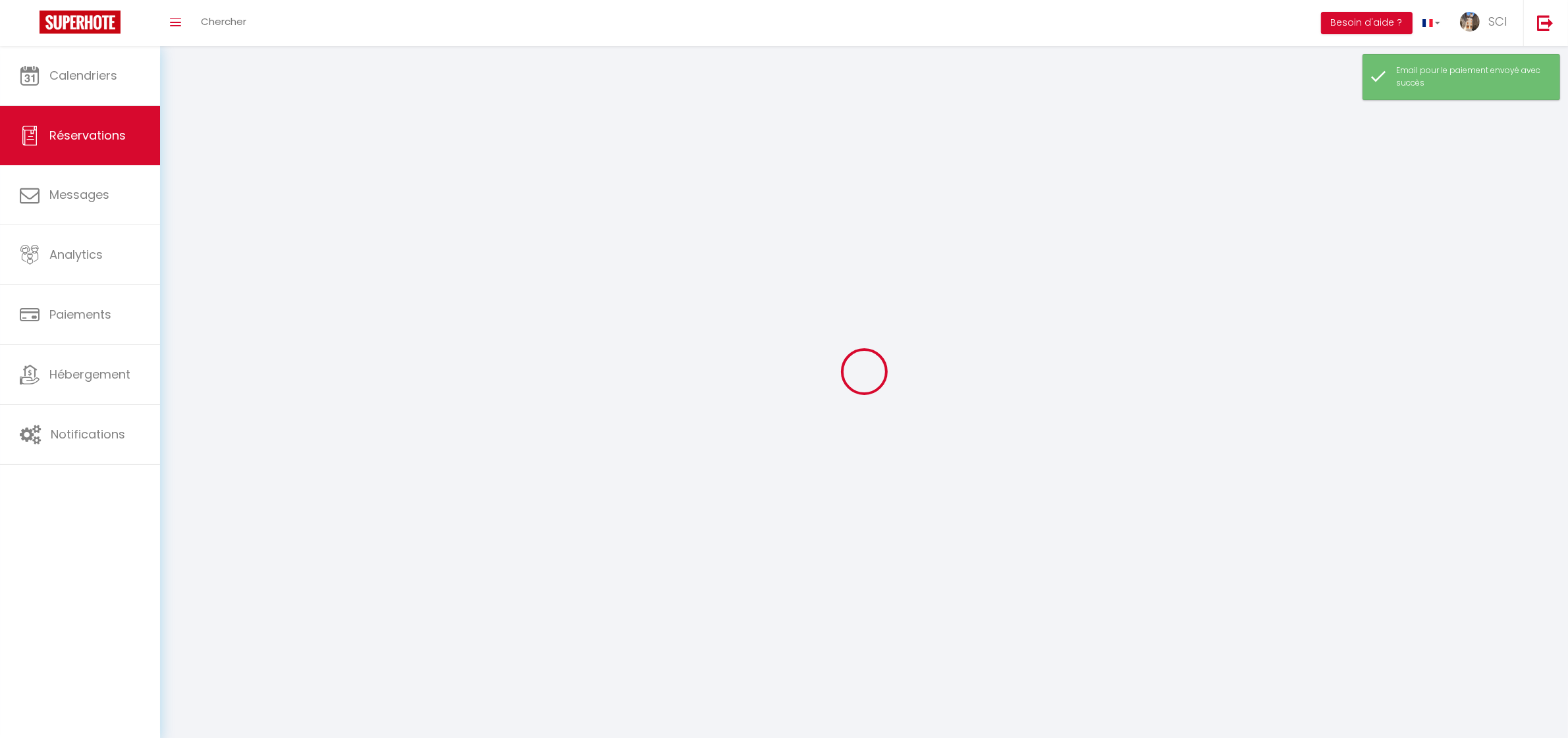
select select "not_cancelled"
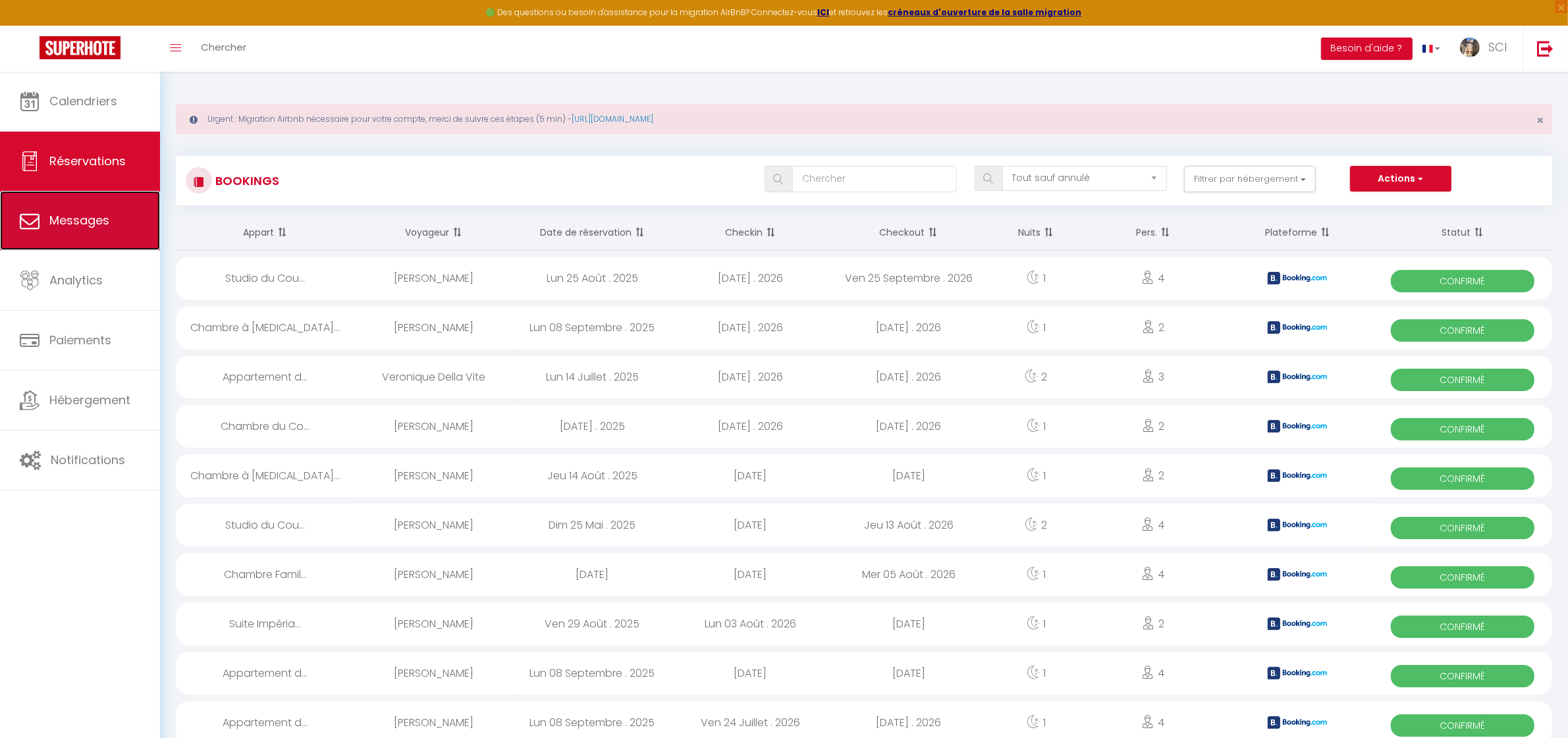
click at [77, 220] on span "Messages" at bounding box center [79, 220] width 60 height 16
select select "message"
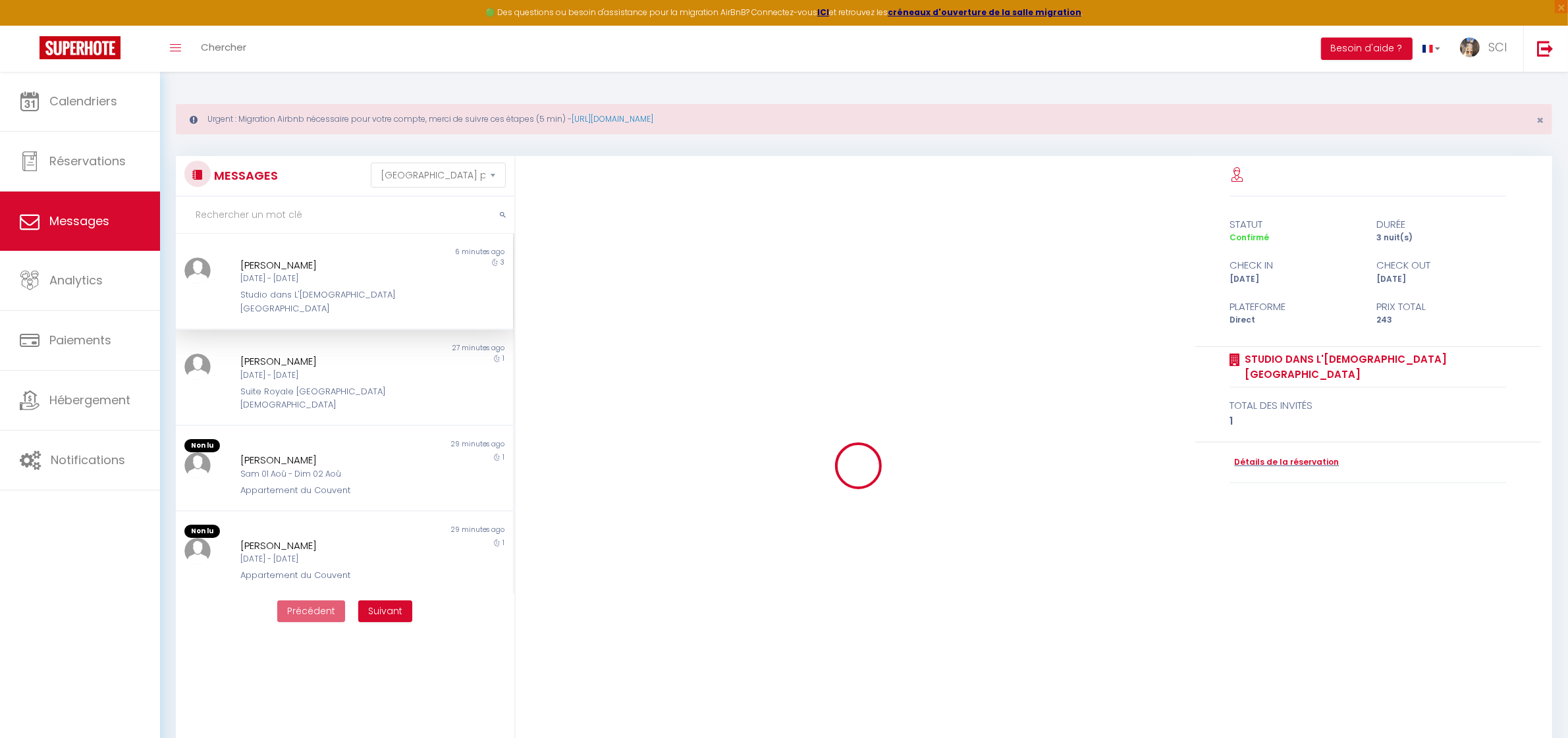
scroll to position [1708, 0]
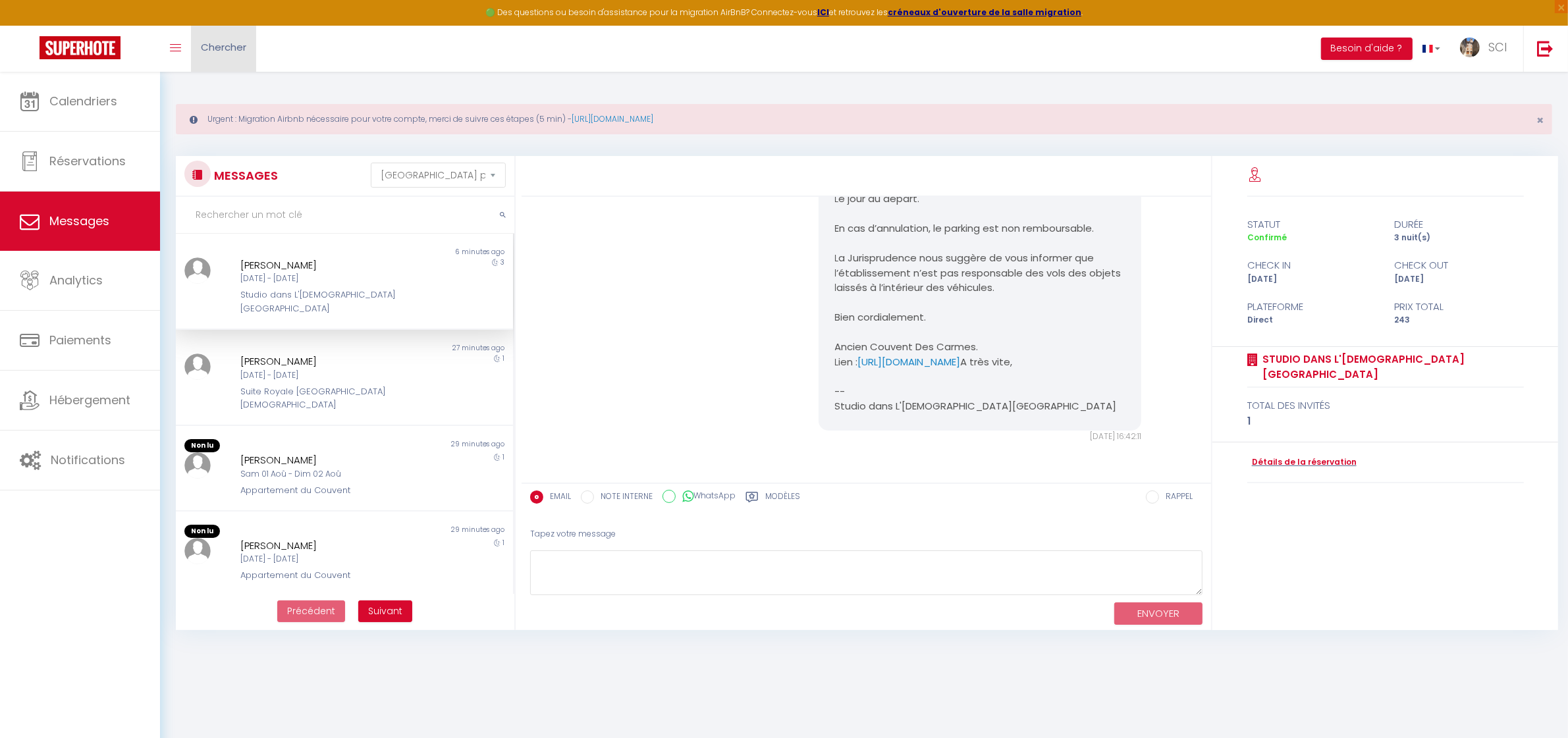
click at [221, 51] on span "Chercher" at bounding box center [223, 47] width 45 height 14
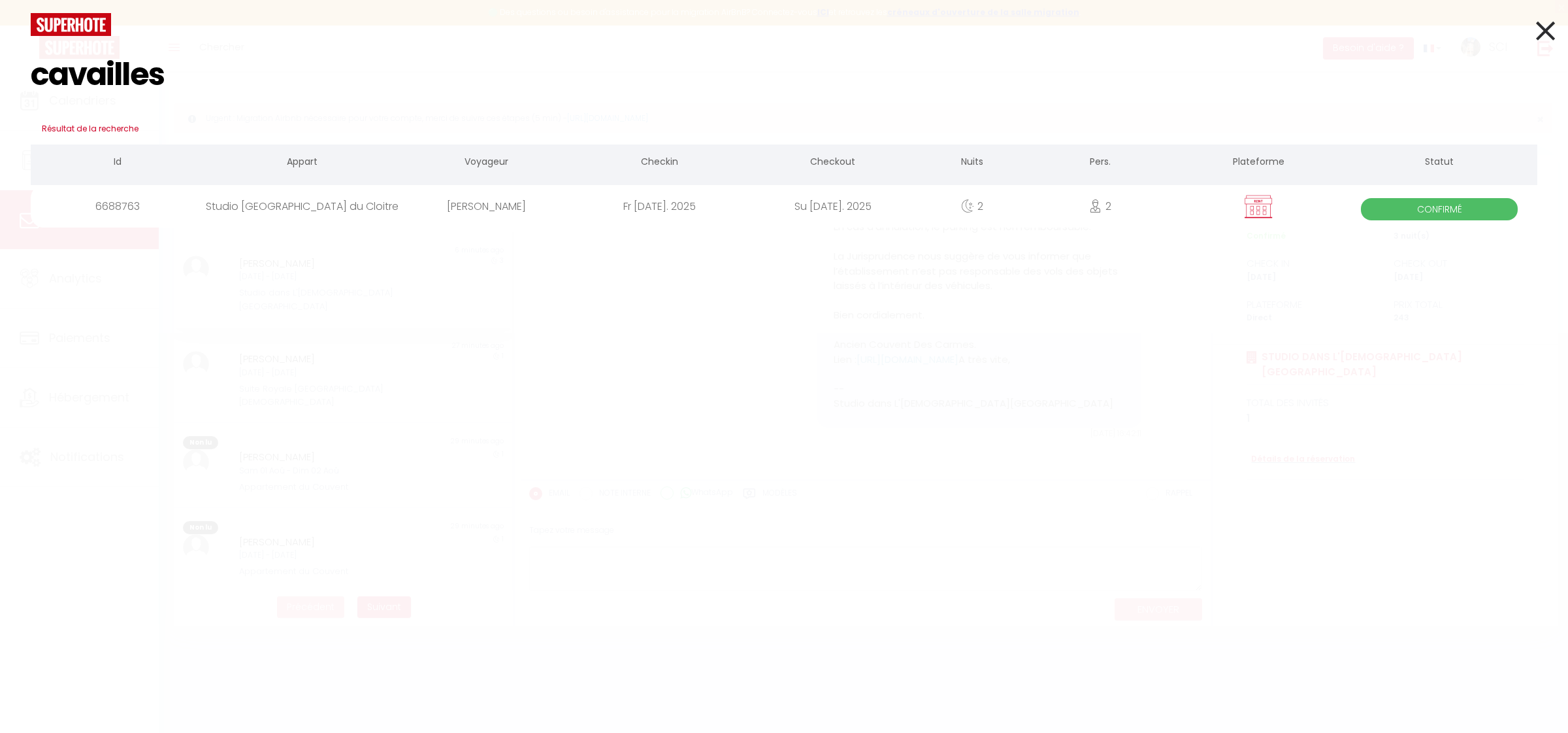
type input "cavailles"
click at [467, 217] on div "[PERSON_NAME]" at bounding box center [487, 206] width 173 height 42
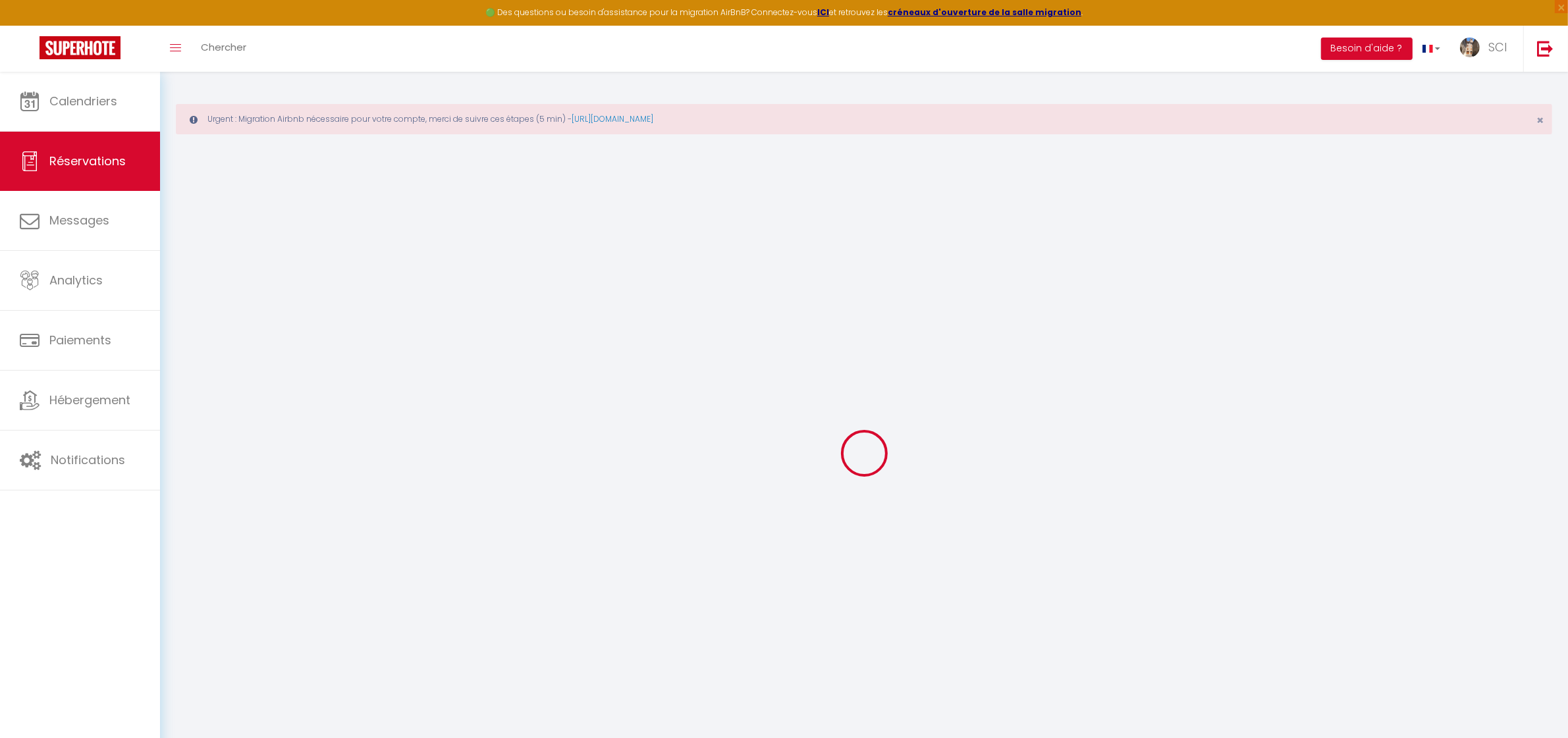
select select
checkbox input "false"
select select
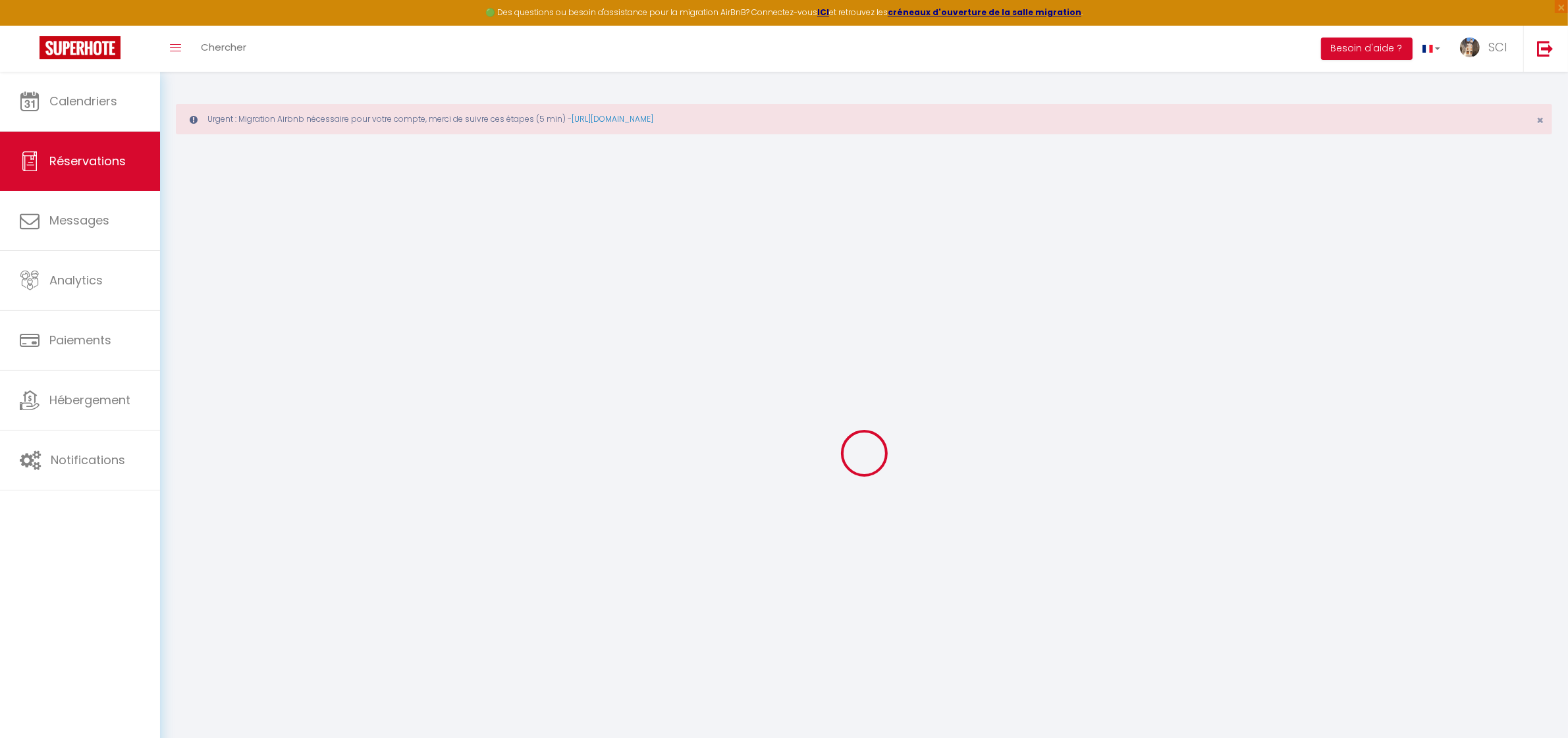
checkbox input "false"
type textarea "vont utiliser les 3 couchages. PPCB ( personnes avec difficultés mobilités mais…"
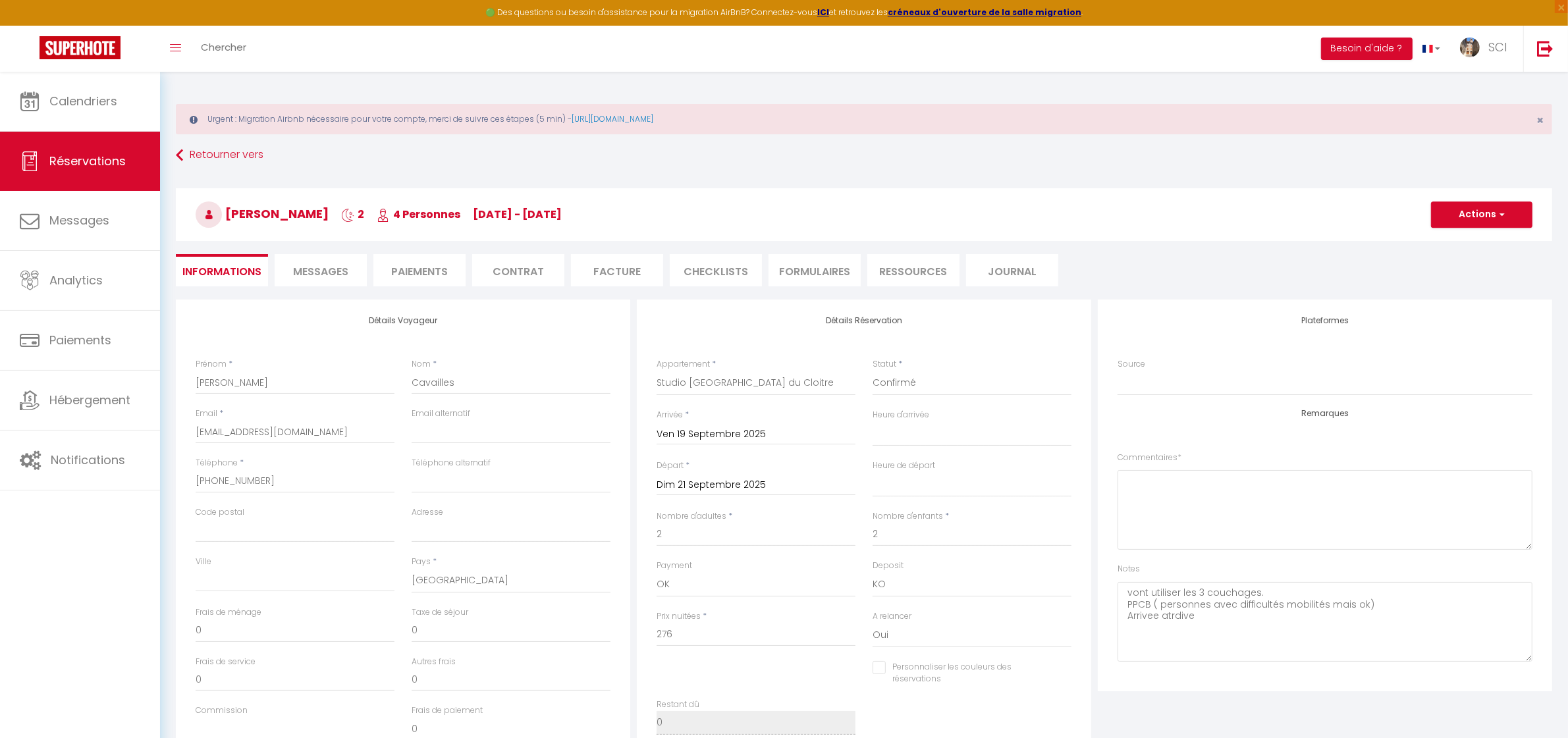
select select
checkbox input "false"
select select
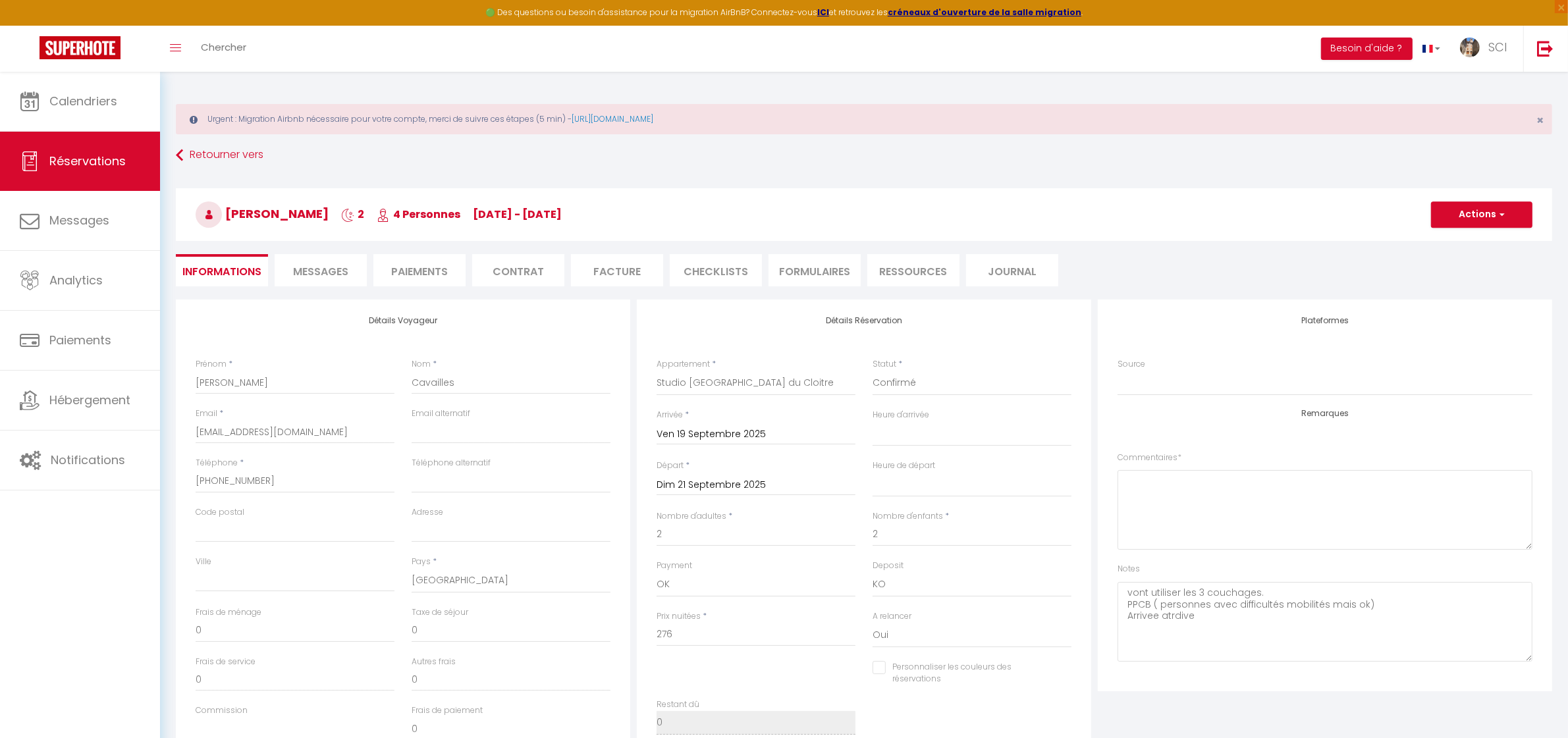
click at [337, 285] on li "Messages" at bounding box center [321, 270] width 92 height 32
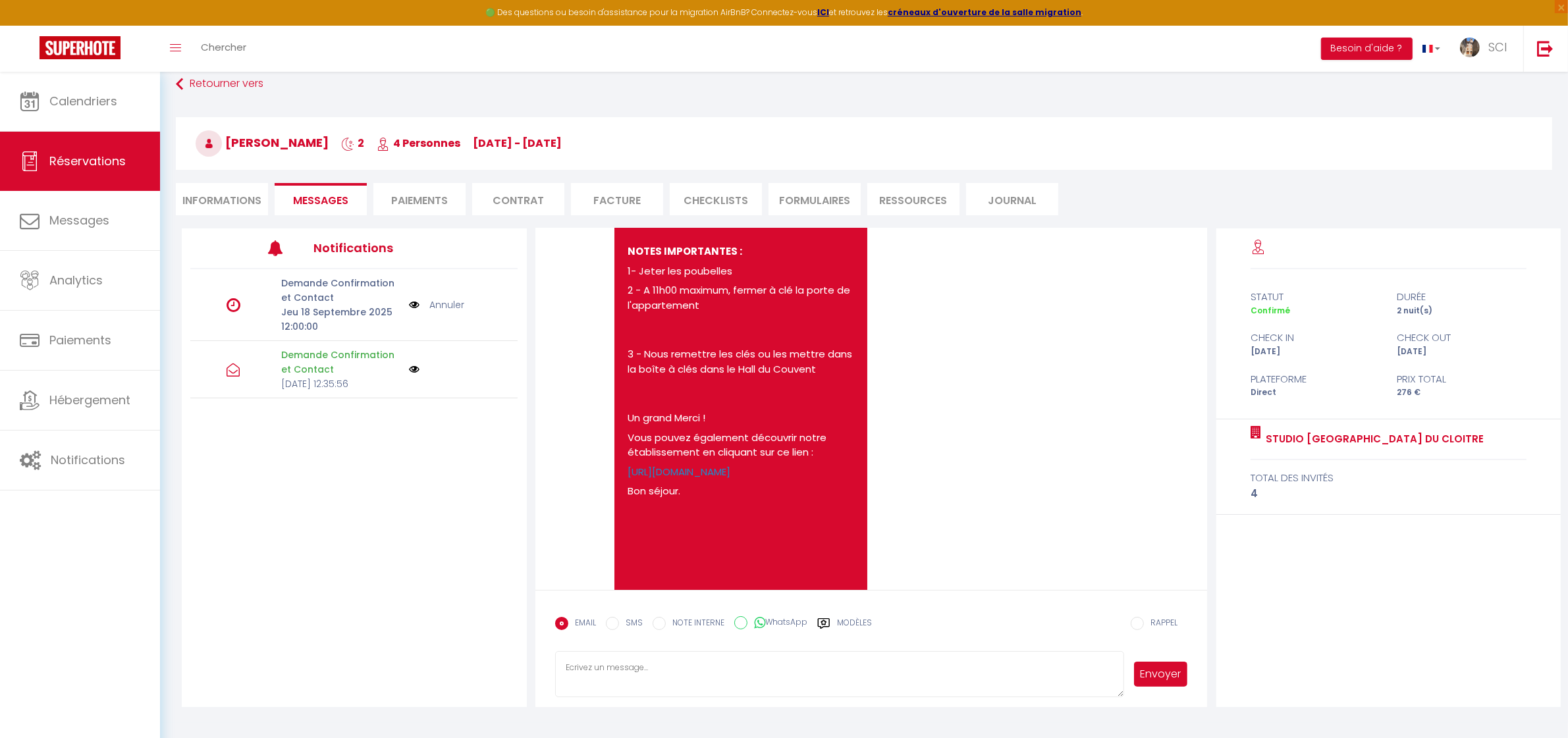
scroll to position [1061, 0]
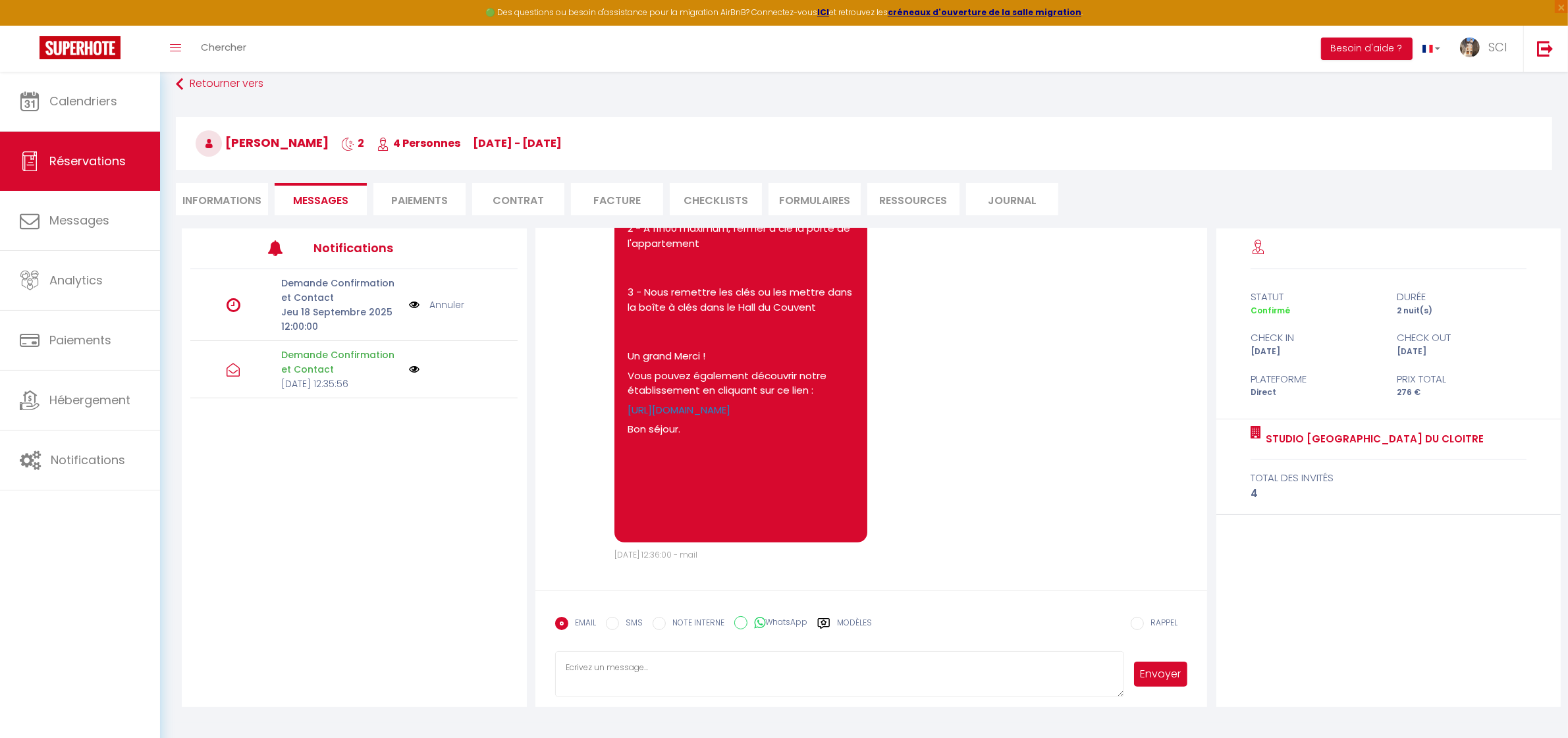
click at [247, 188] on li "Informations" at bounding box center [222, 198] width 92 height 32
select select
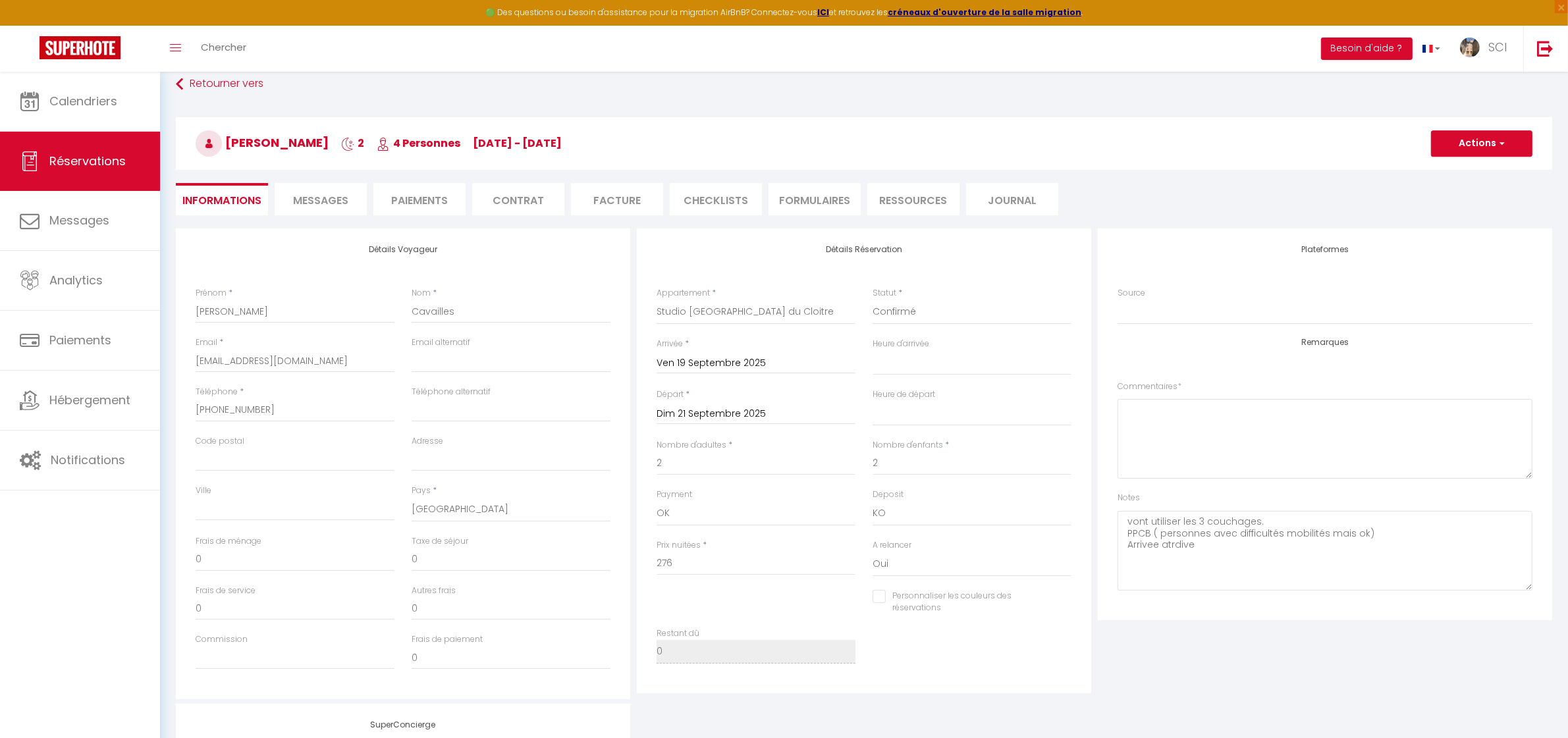
select select
checkbox input "false"
select select
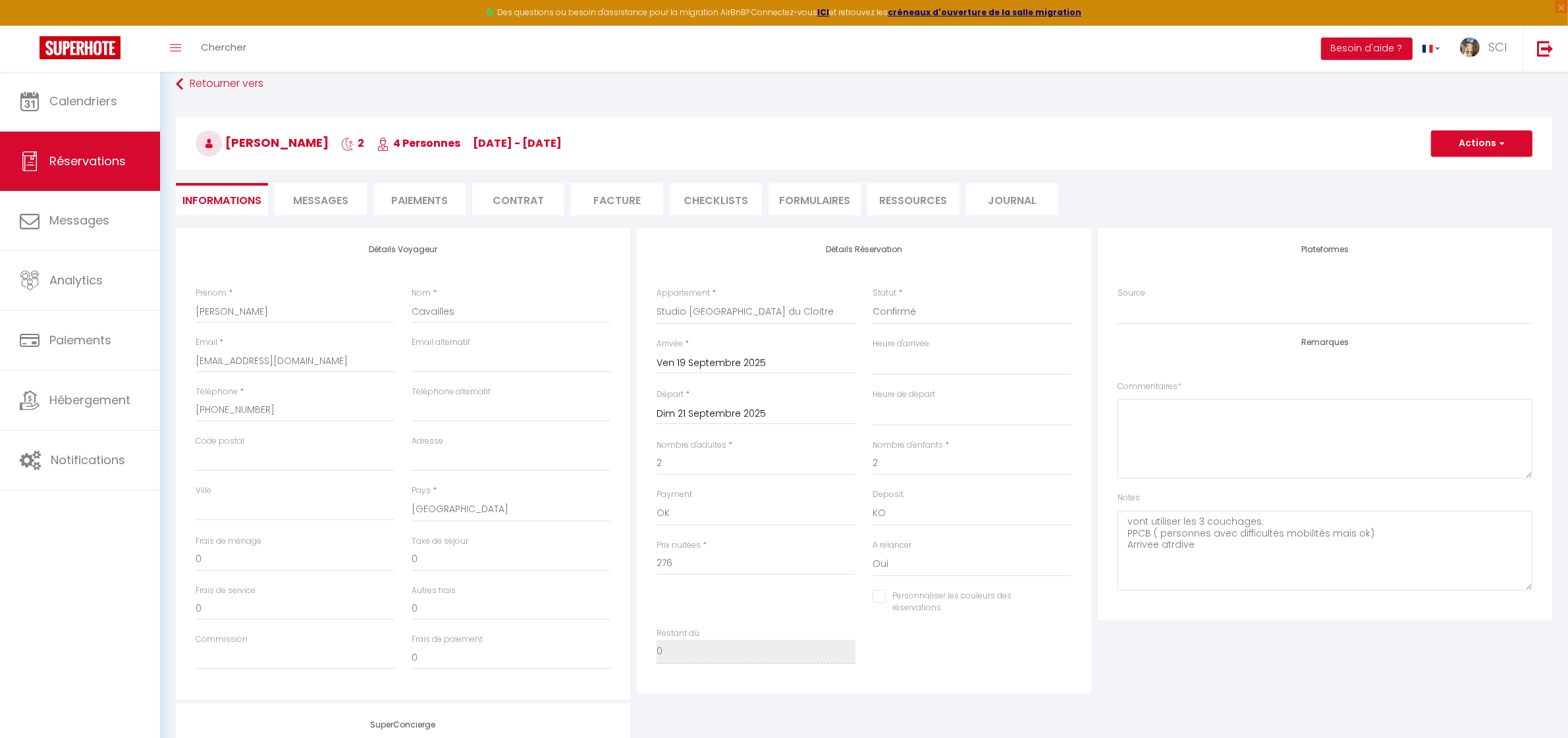
checkbox input "false"
select select
checkbox input "false"
select select
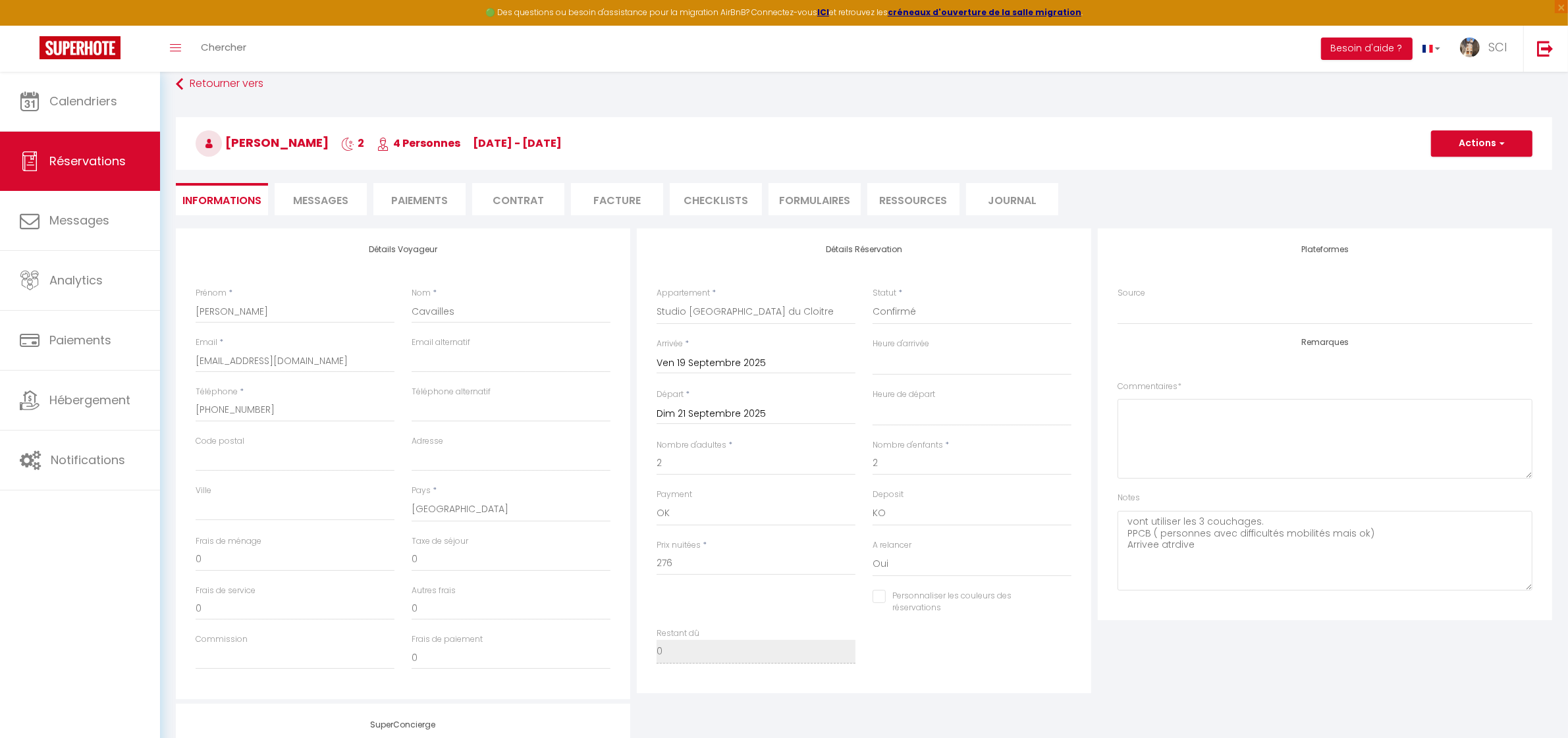
select select
checkbox input "false"
select select
checkbox input "false"
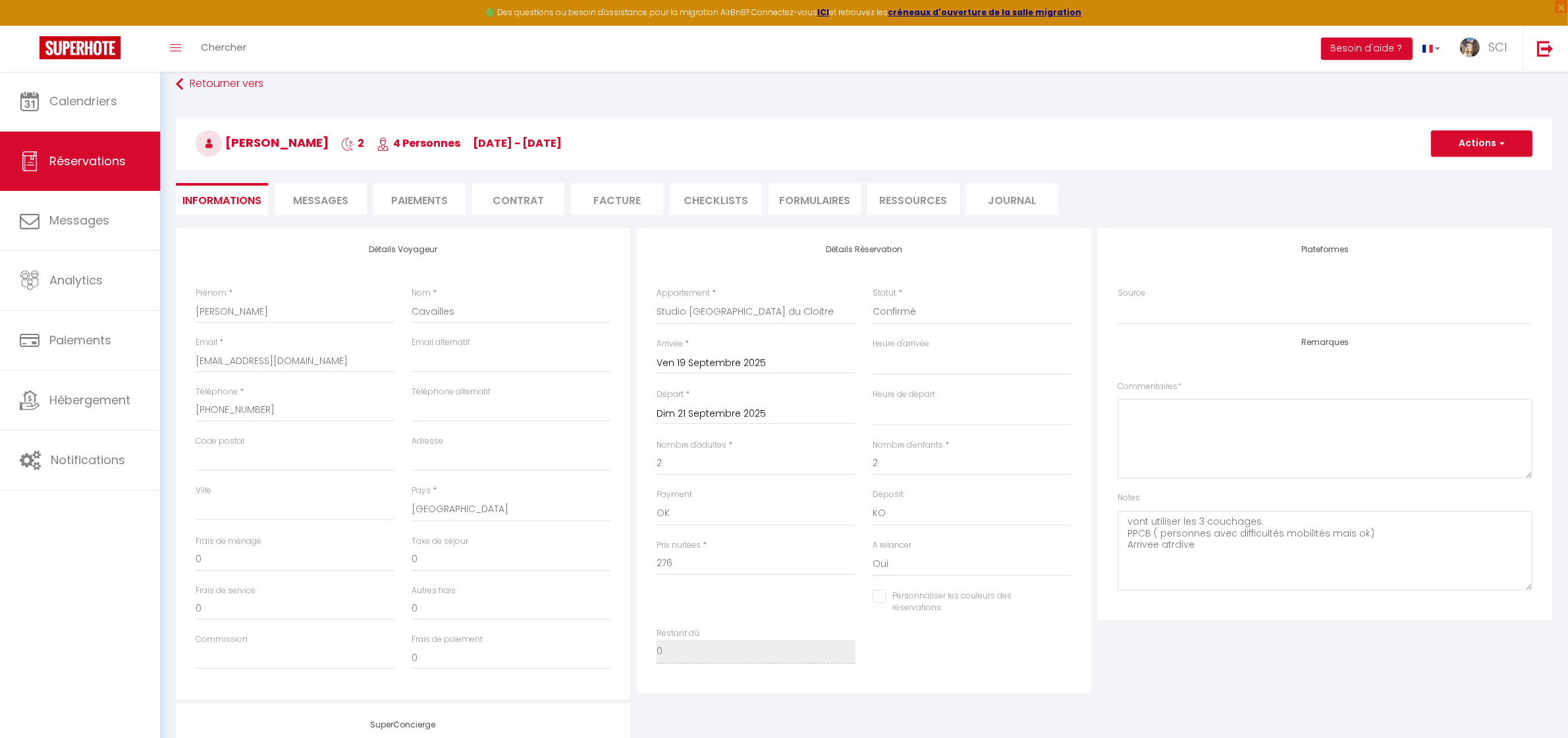
select select
checkbox input "false"
select select
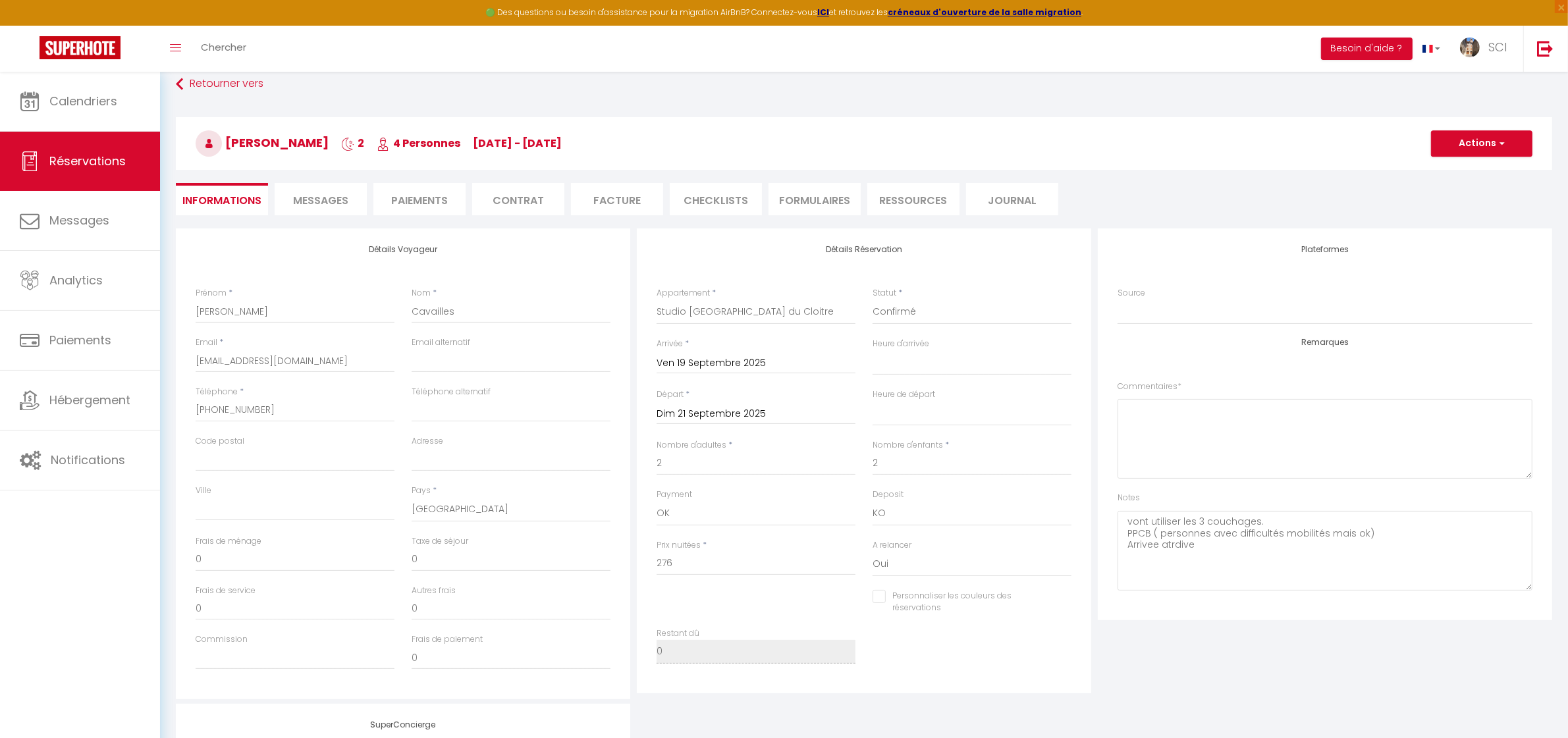
checkbox input "false"
select select
checkbox input "false"
select select
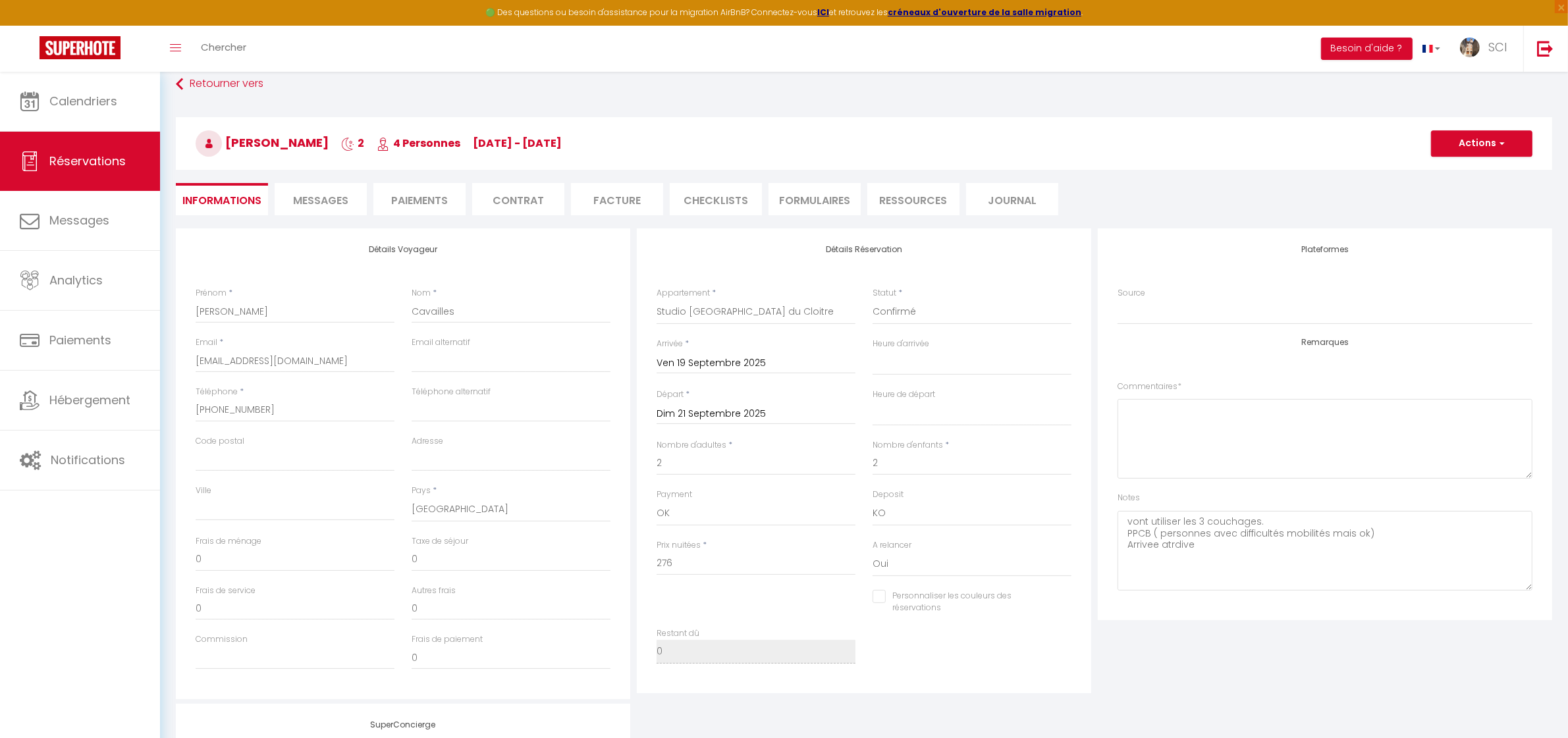
select select
checkbox input "false"
select select
checkbox input "false"
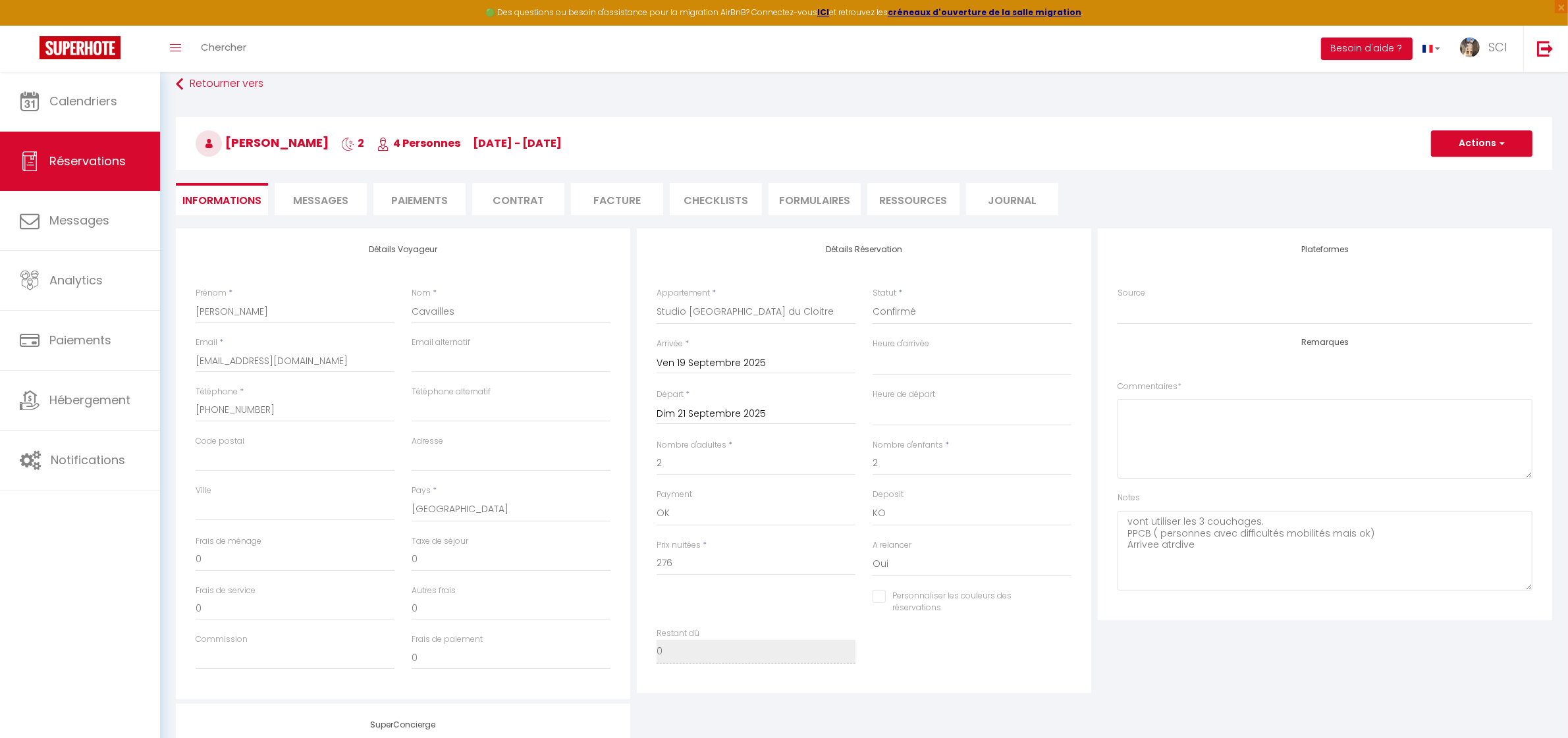
select select
checkbox input "false"
select select
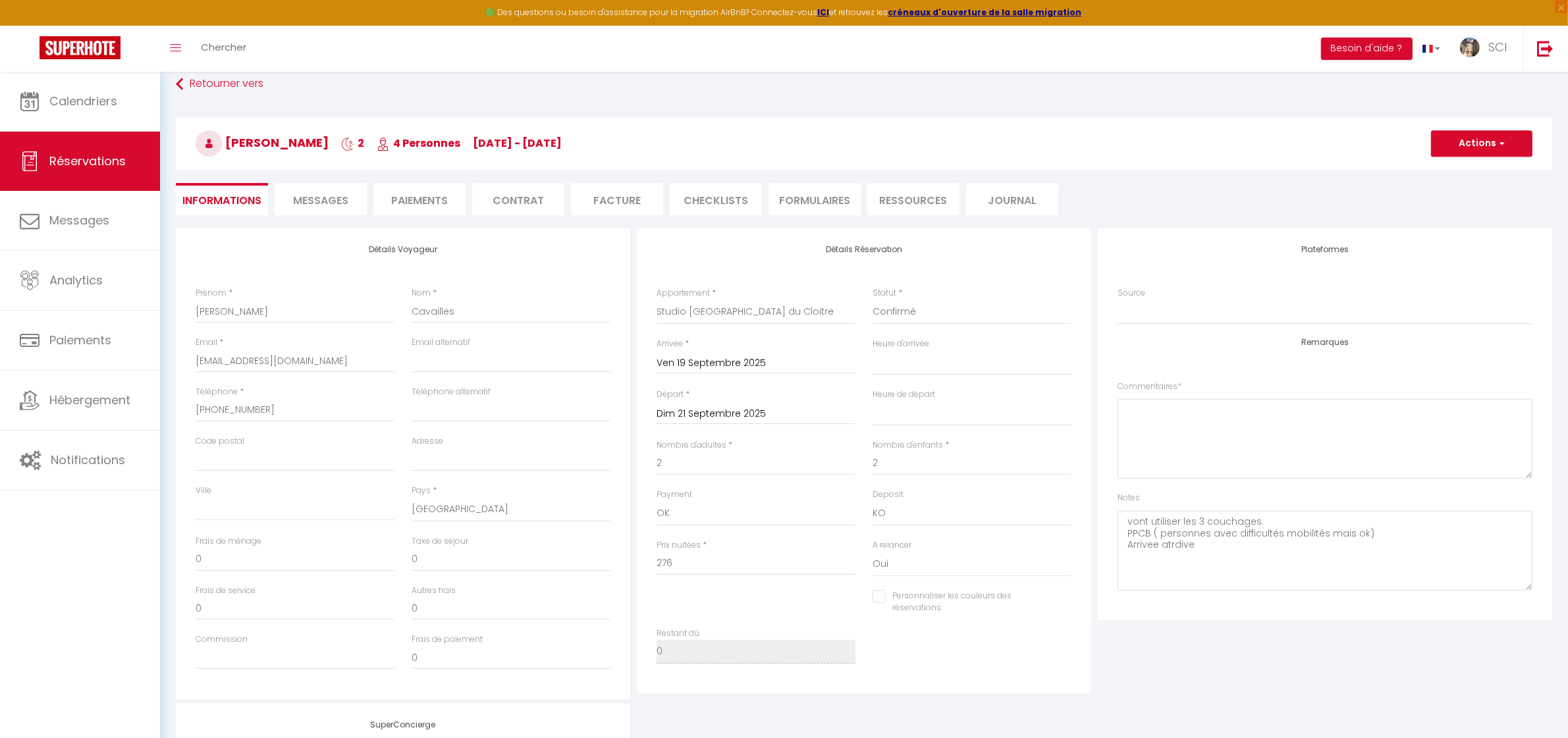
checkbox input "false"
select select
checkbox input "false"
select select
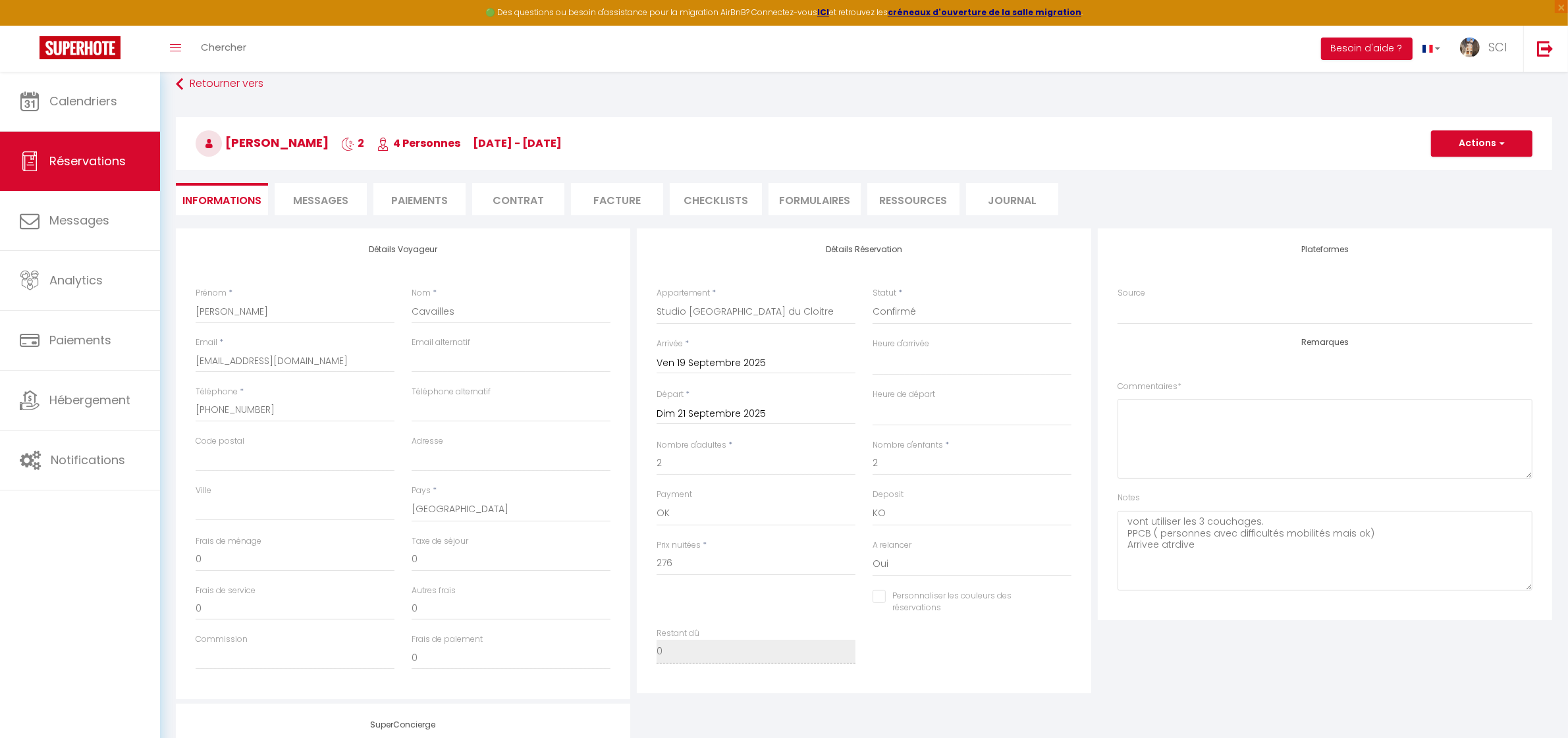
select select
checkbox input "false"
select select
checkbox input "false"
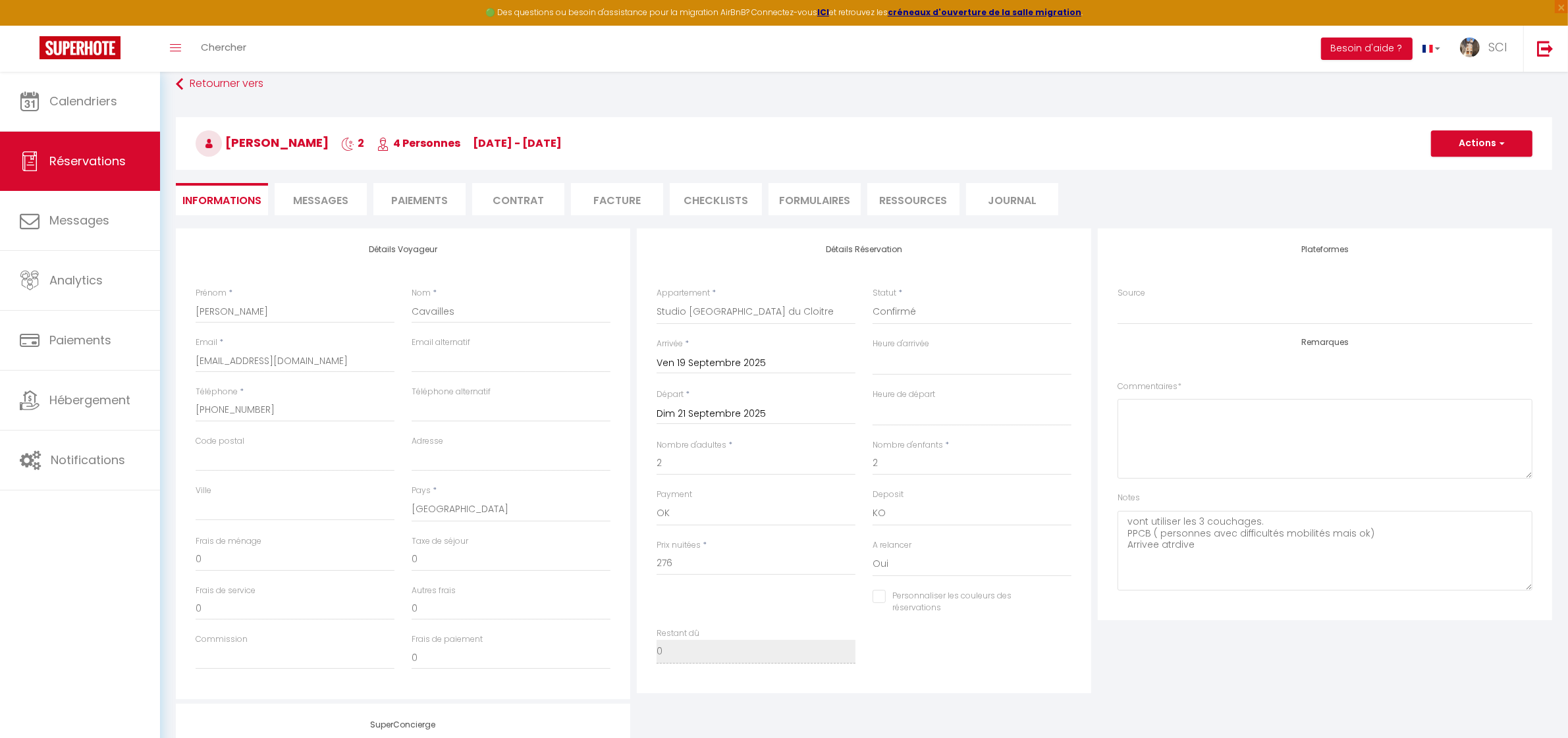
select select
checkbox input "false"
select select
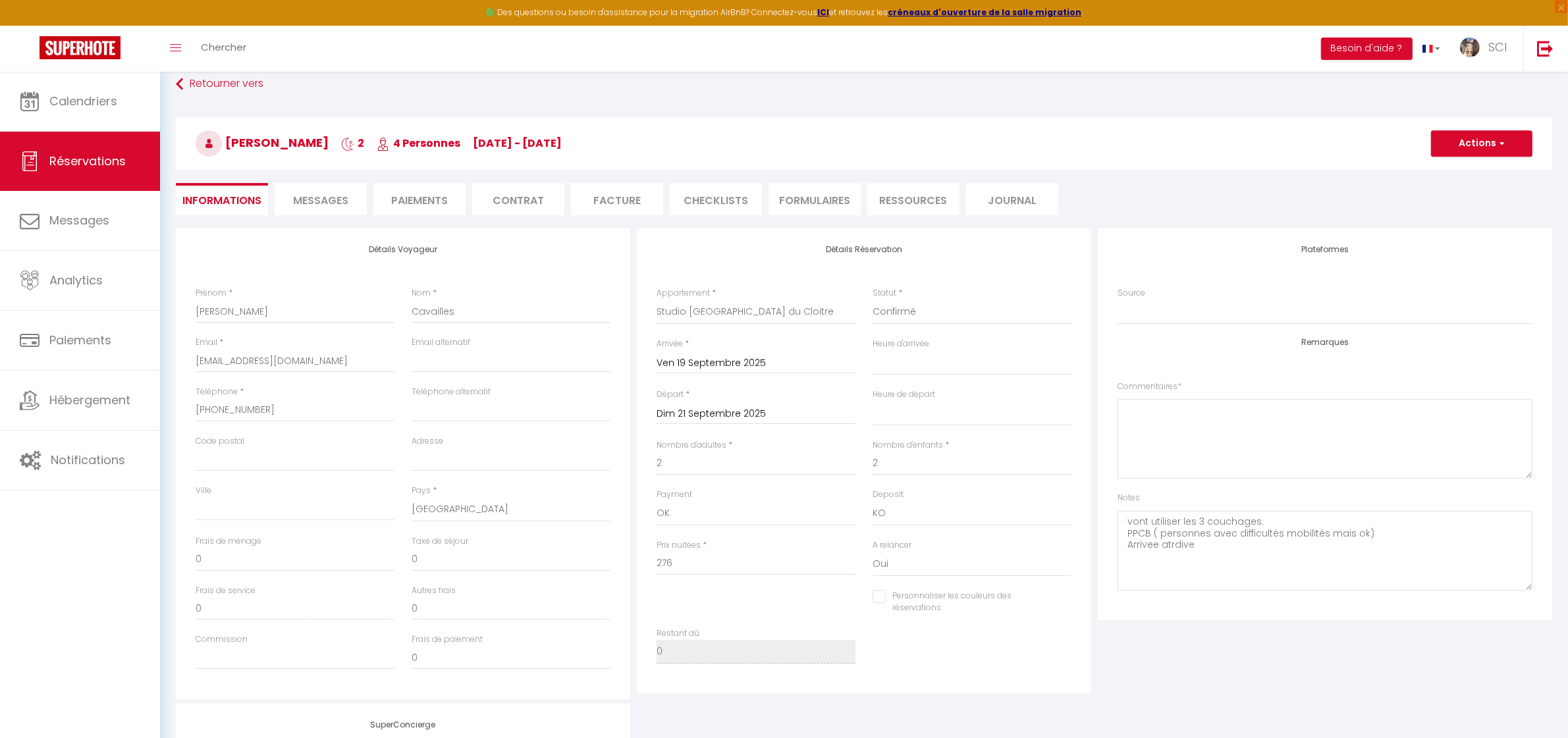
checkbox input "false"
select select
checkbox input "false"
select select
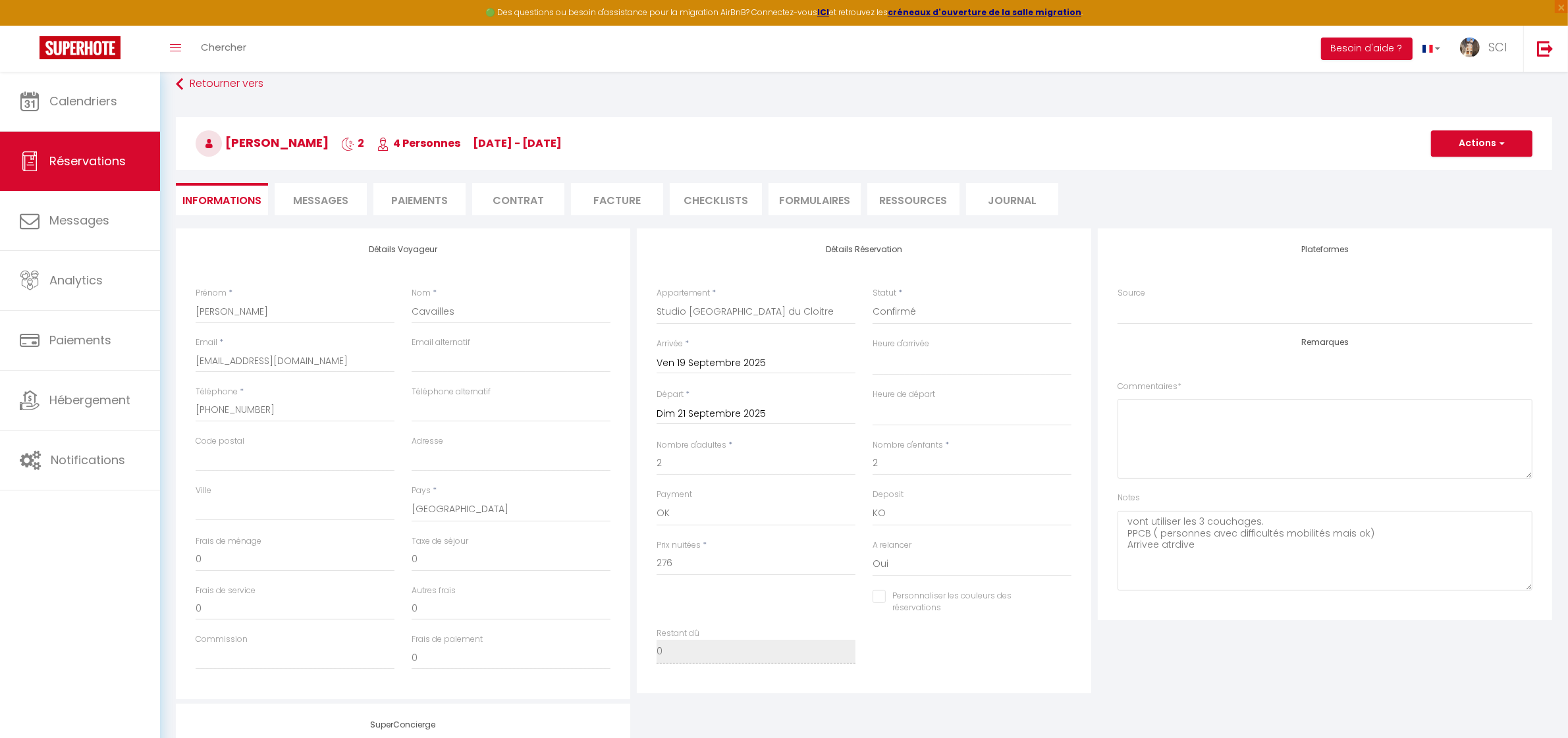
select select
checkbox input "false"
select select
checkbox input "false"
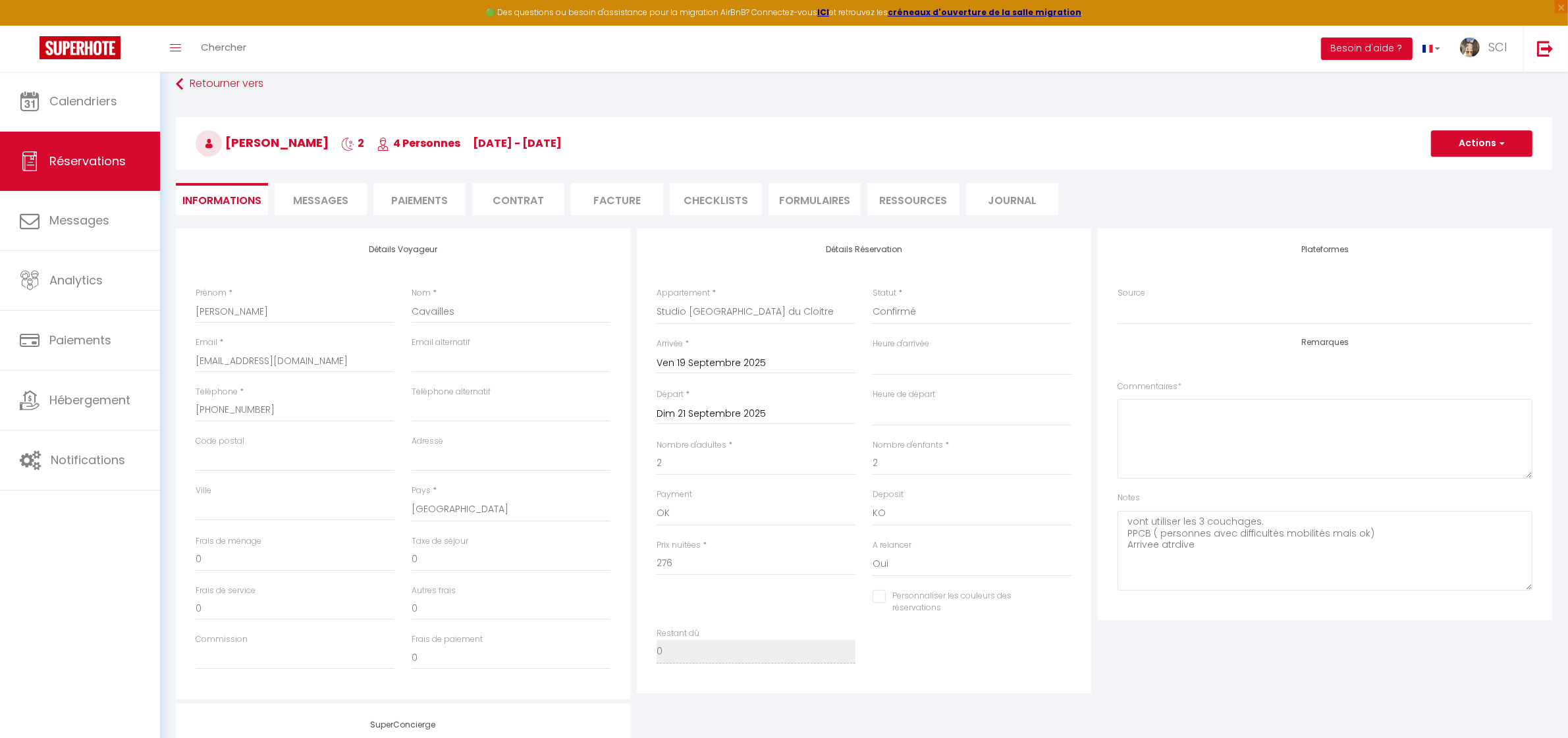
select select
checkbox input "false"
select select
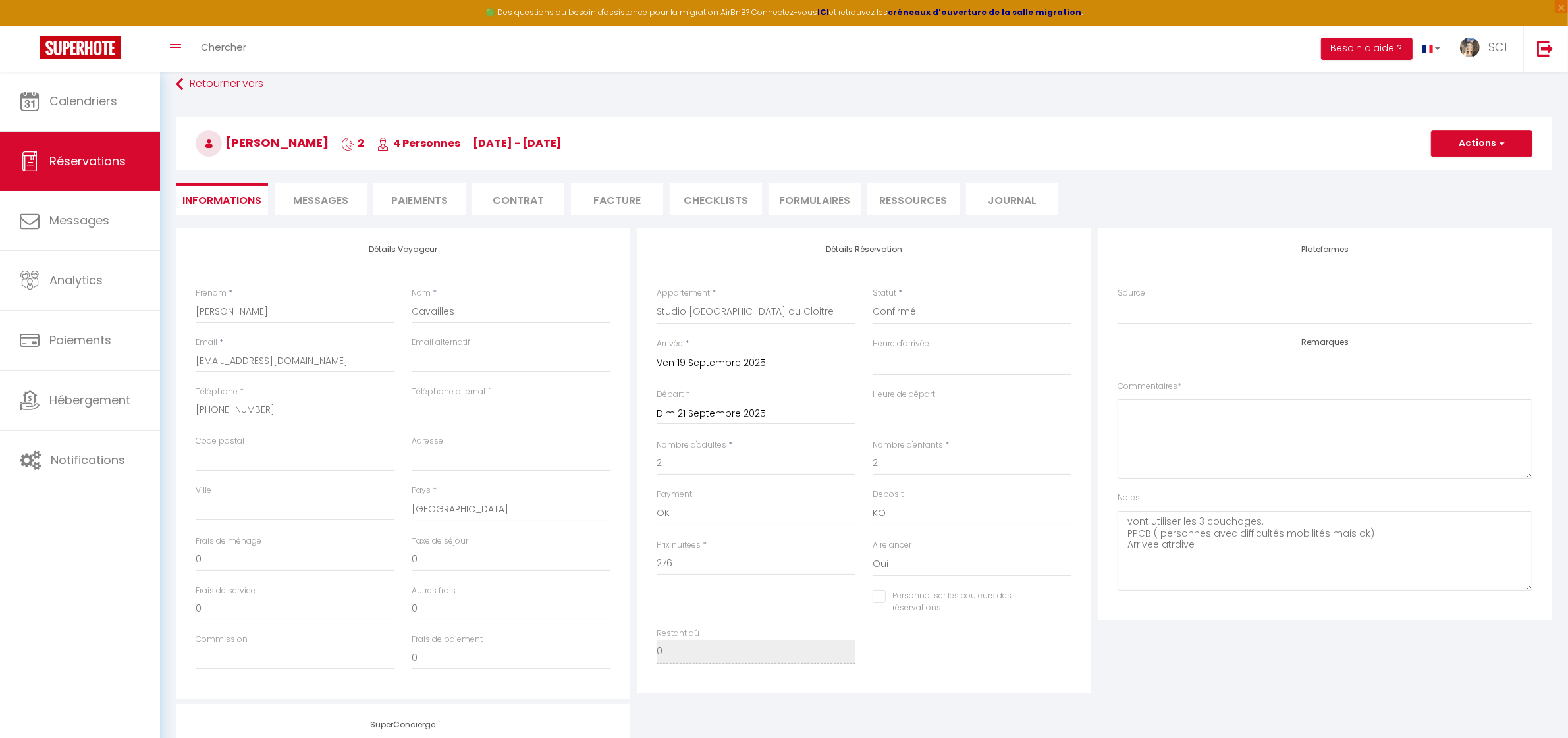
checkbox input "false"
select select
checkbox input "false"
select select
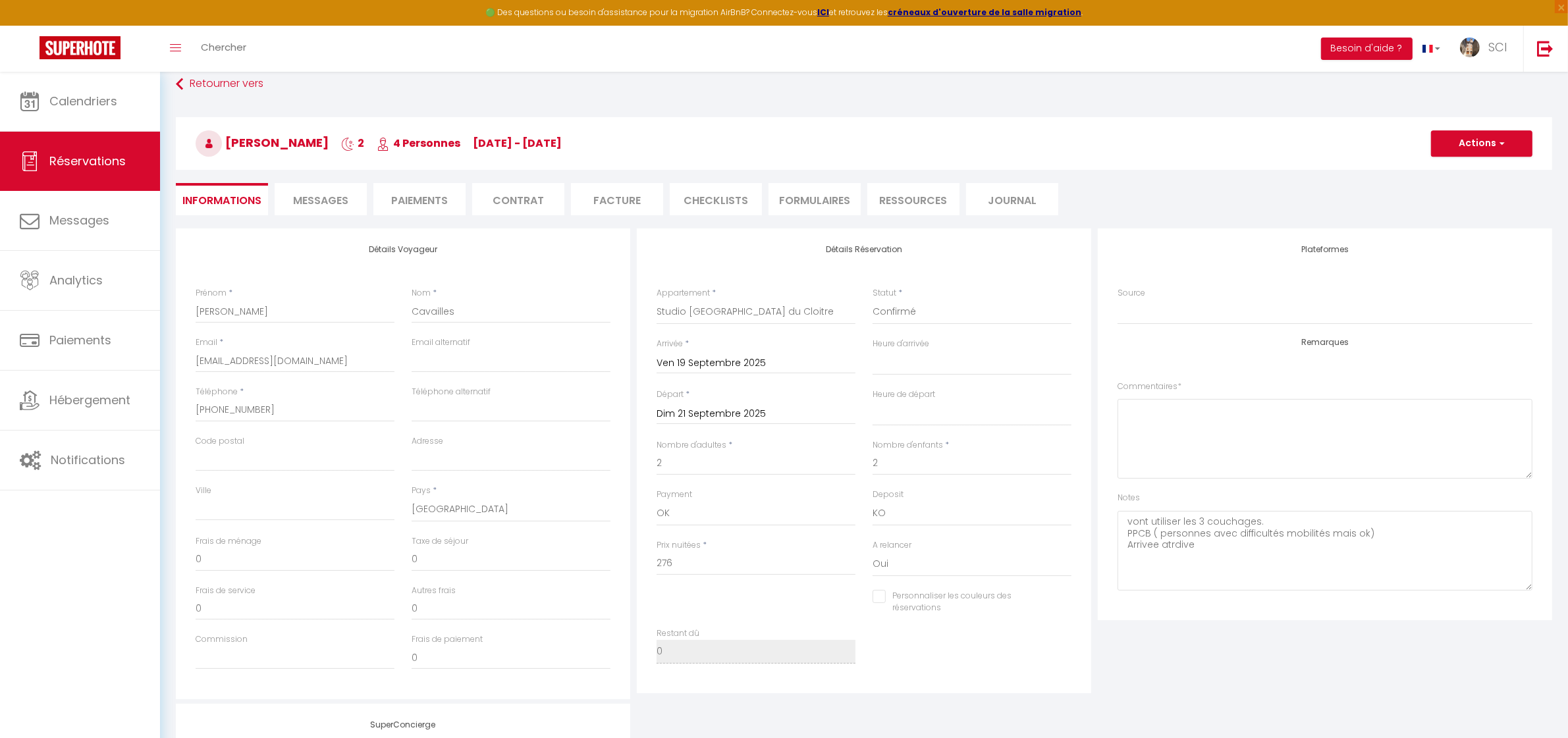
select select
checkbox input "false"
select select
checkbox input "false"
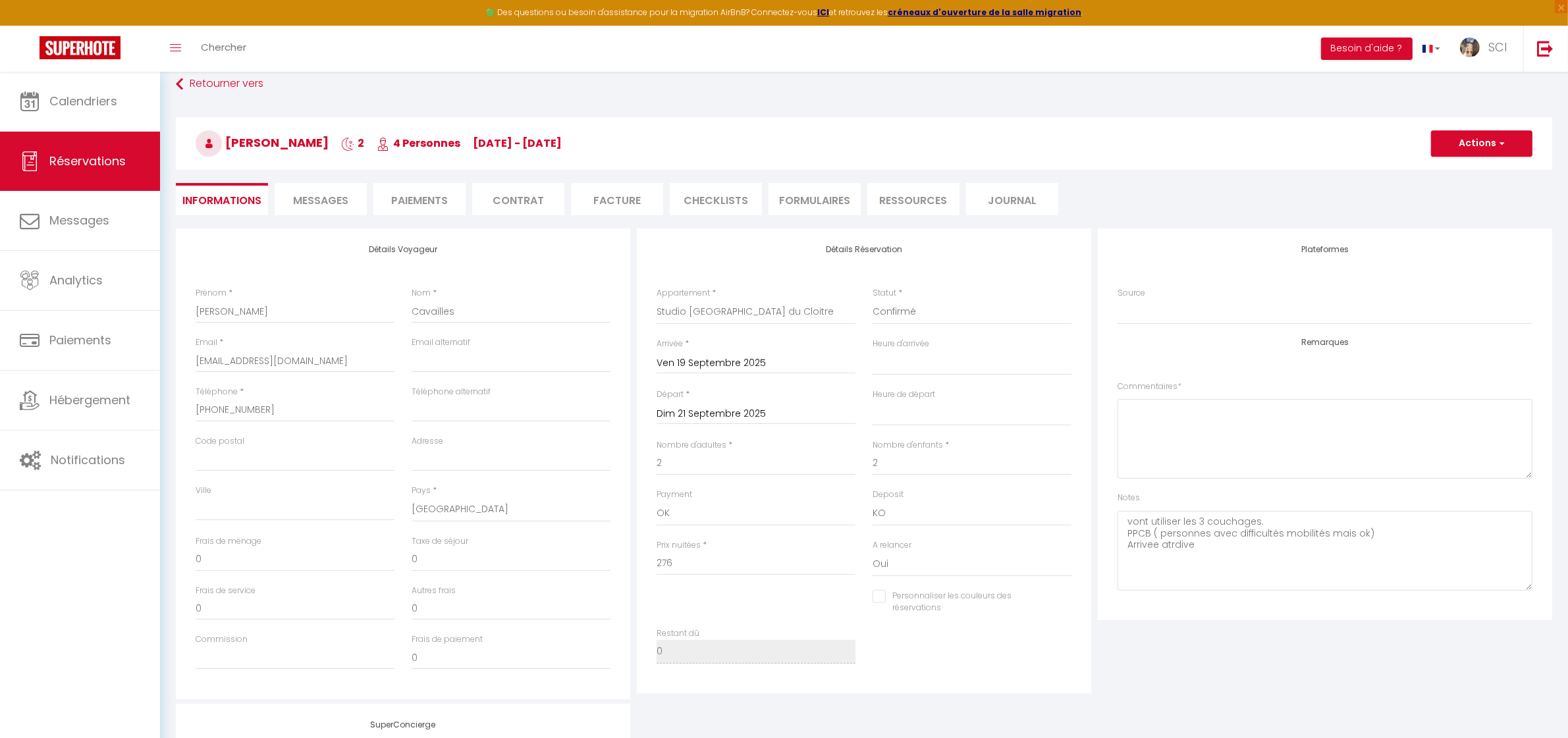
select select
checkbox input "false"
select select
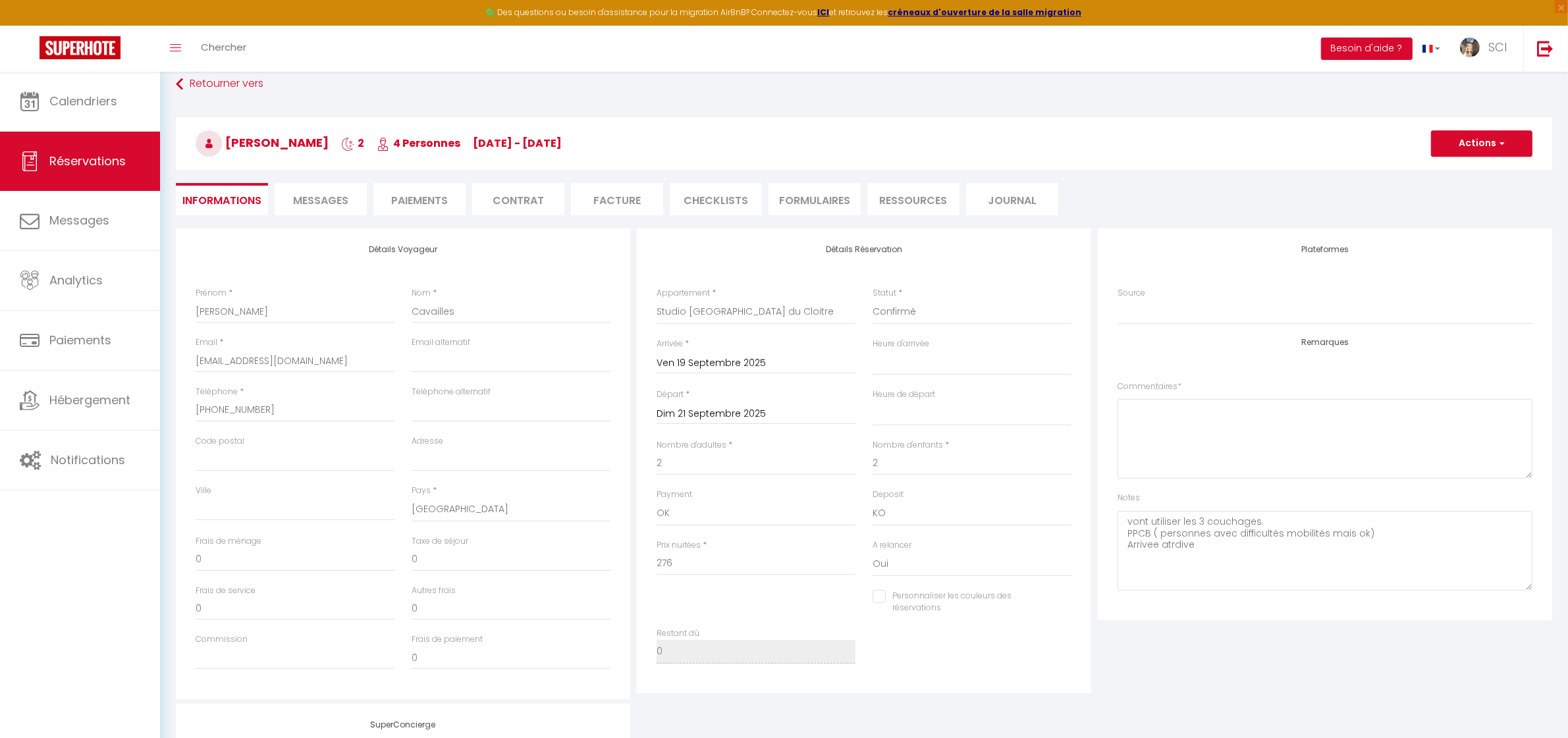
checkbox input "false"
select select
checkbox input "false"
select select
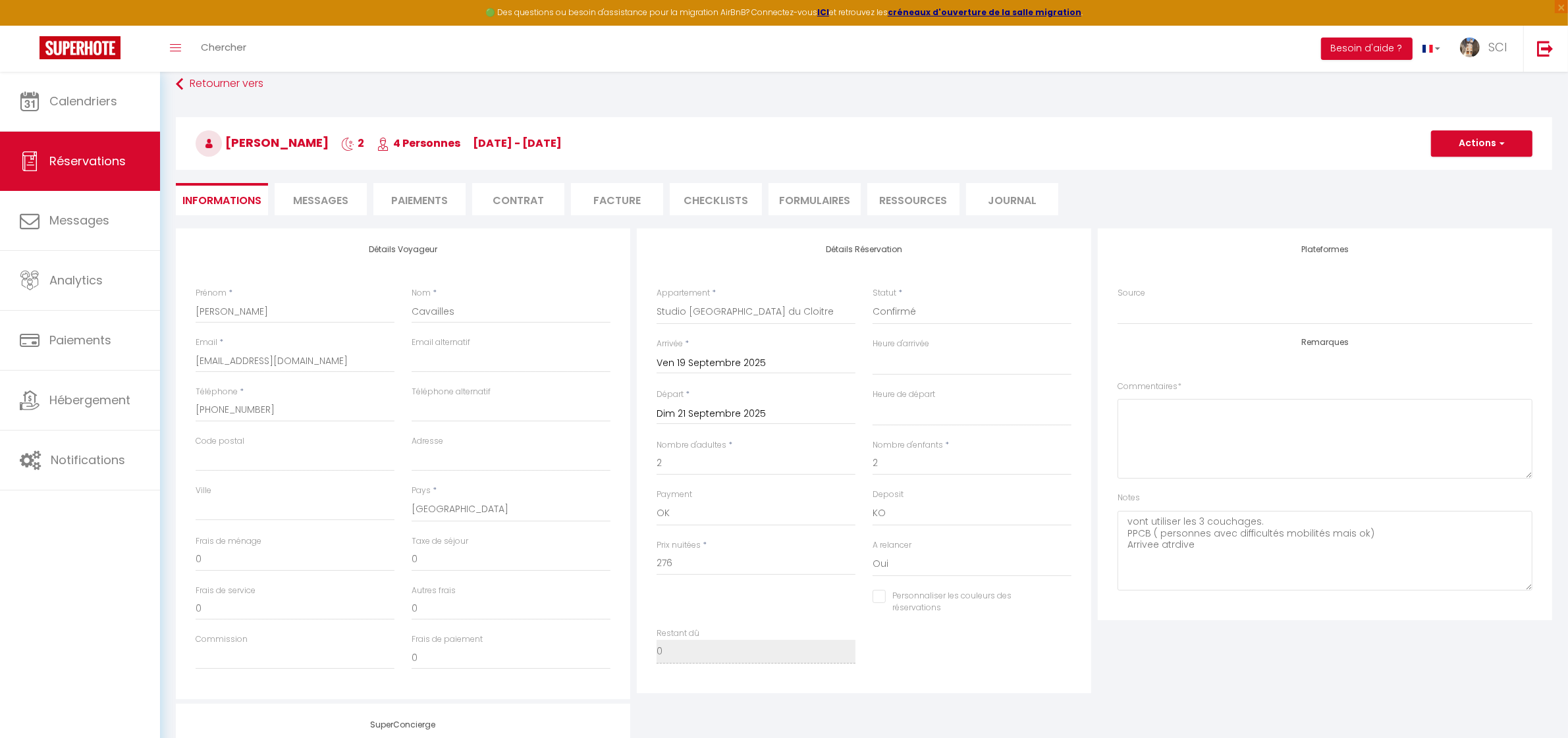
select select
checkbox input "false"
select select
checkbox input "false"
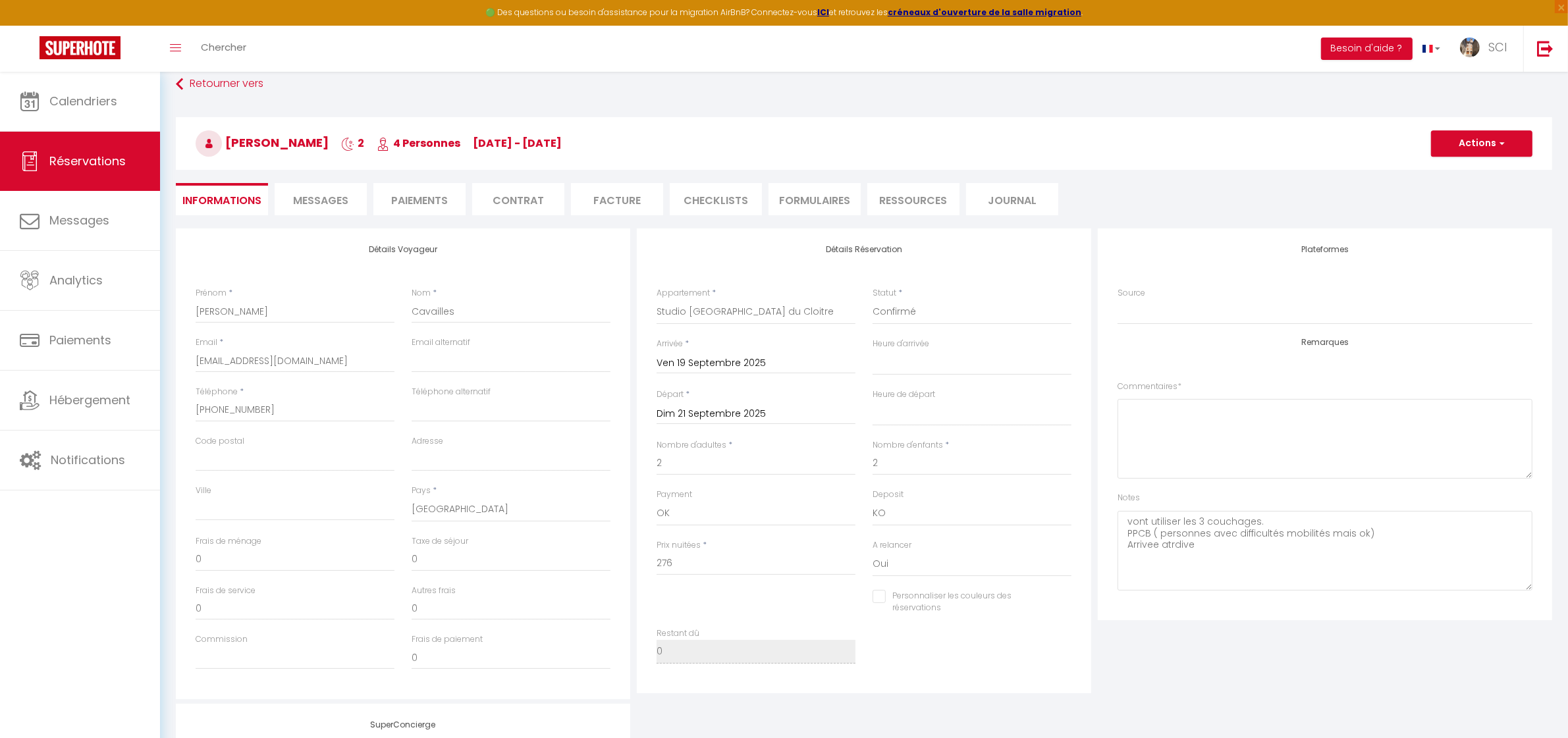
select select
